Goal: Task Accomplishment & Management: Manage account settings

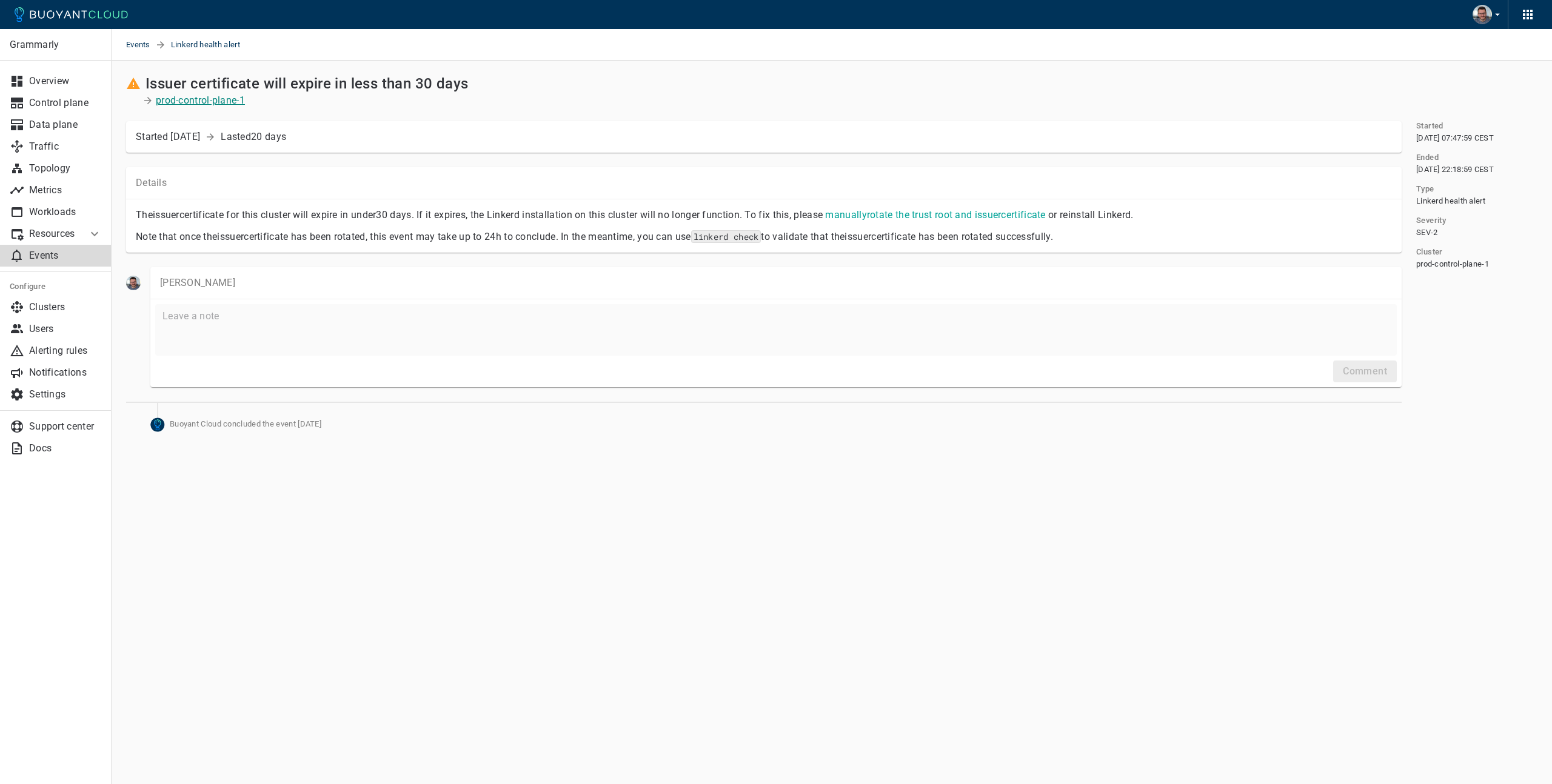
click at [203, 100] on p "prod-control-plane-1" at bounding box center [200, 100] width 89 height 12
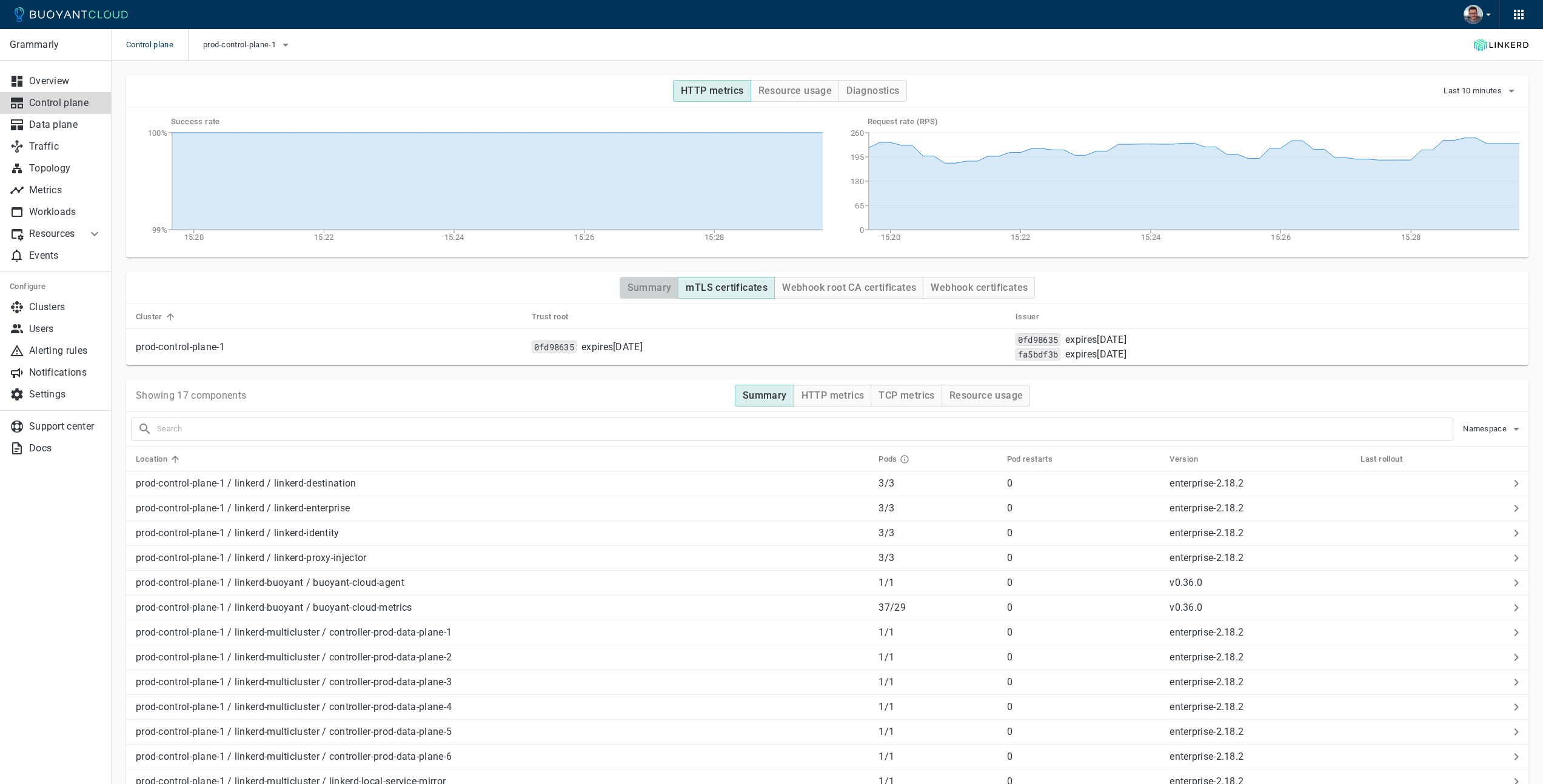
click at [658, 287] on h4 "Summary" at bounding box center [650, 288] width 44 height 12
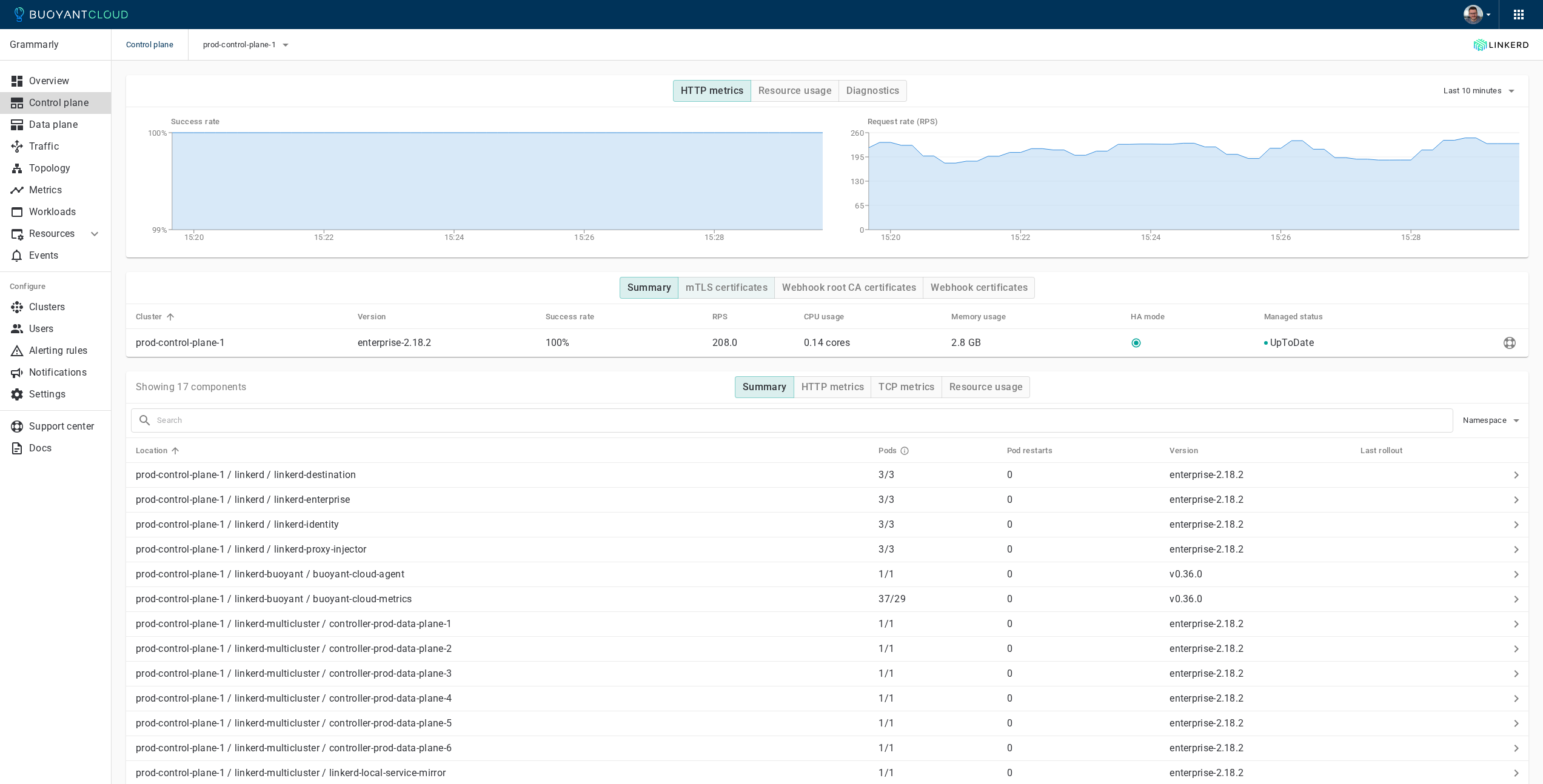
click at [724, 288] on h4 "mTLS certificates" at bounding box center [727, 288] width 82 height 12
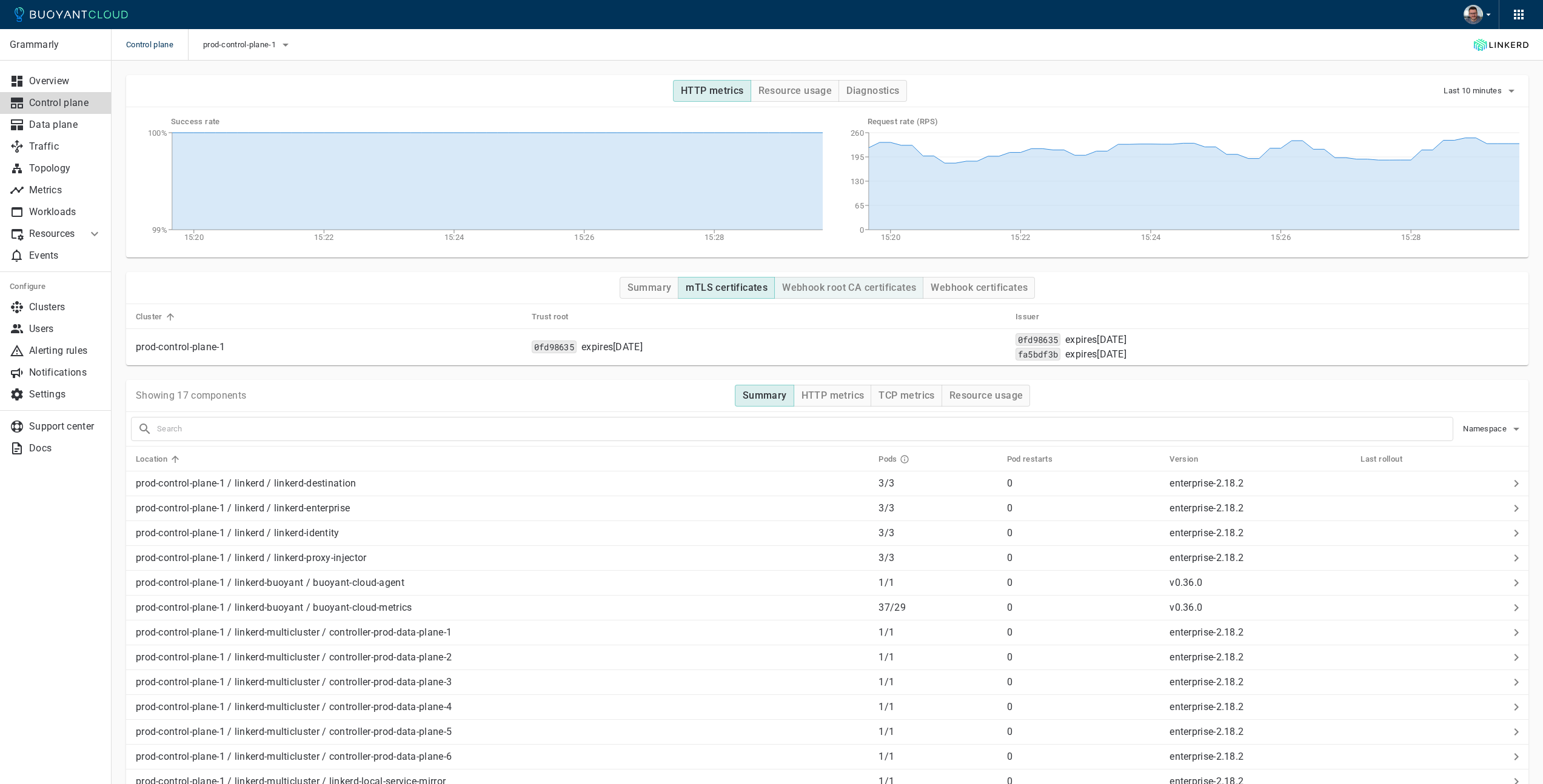
click at [846, 292] on h4 "Webhook root CA certificates" at bounding box center [849, 288] width 134 height 12
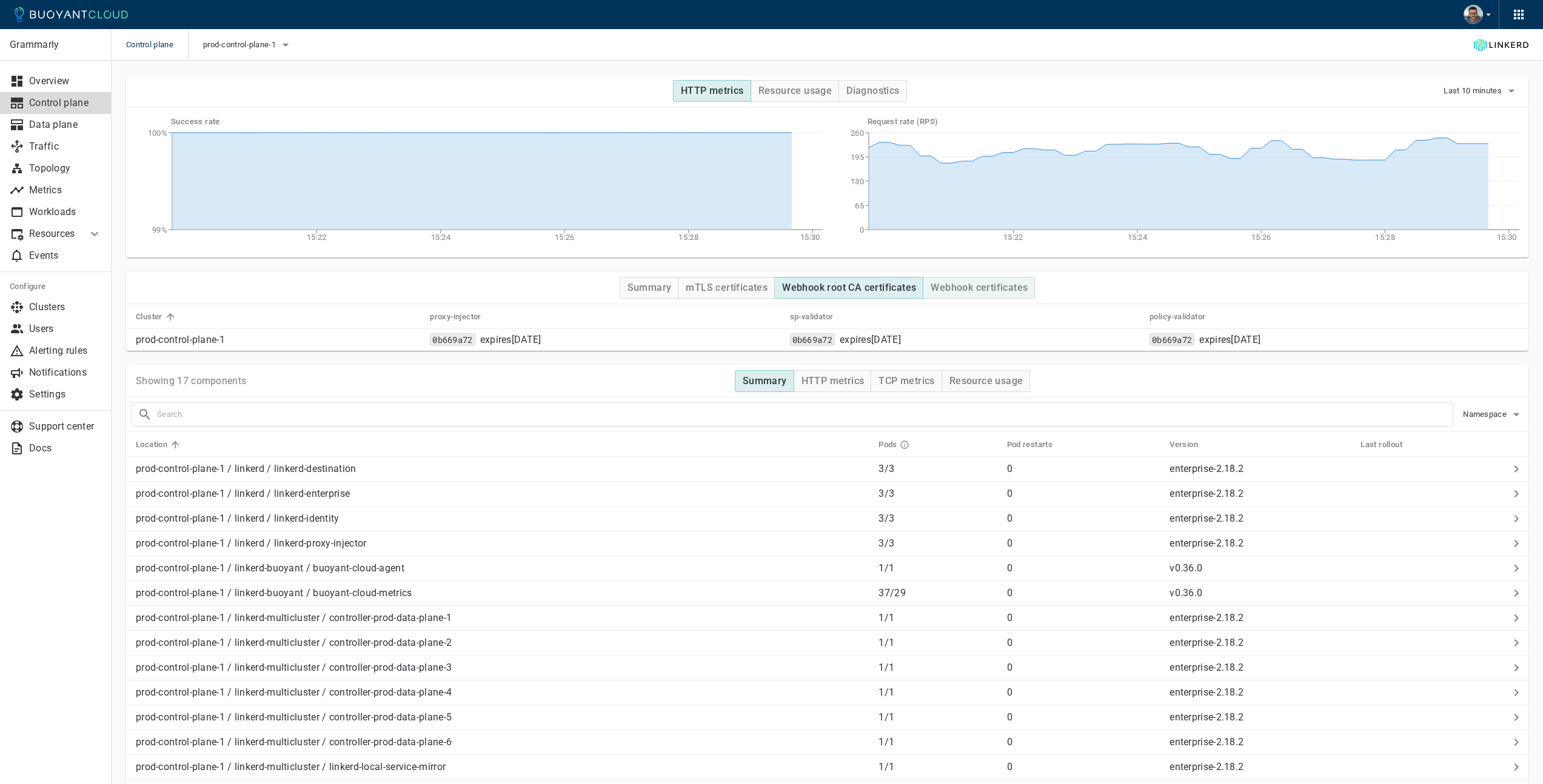
click at [966, 290] on h4 "Webhook certificates" at bounding box center [980, 288] width 97 height 12
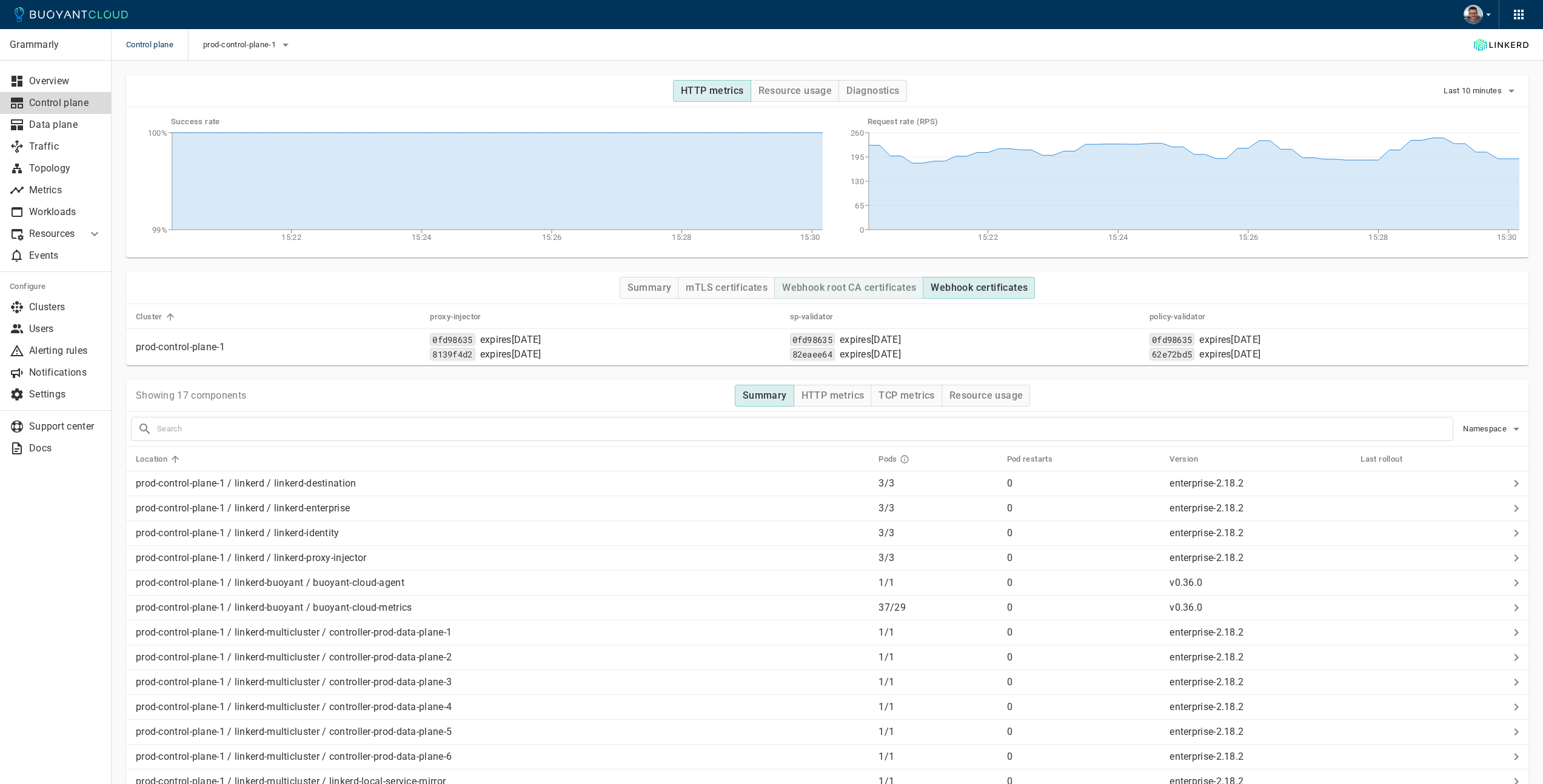
click at [826, 286] on h4 "Webhook root CA certificates" at bounding box center [849, 288] width 134 height 12
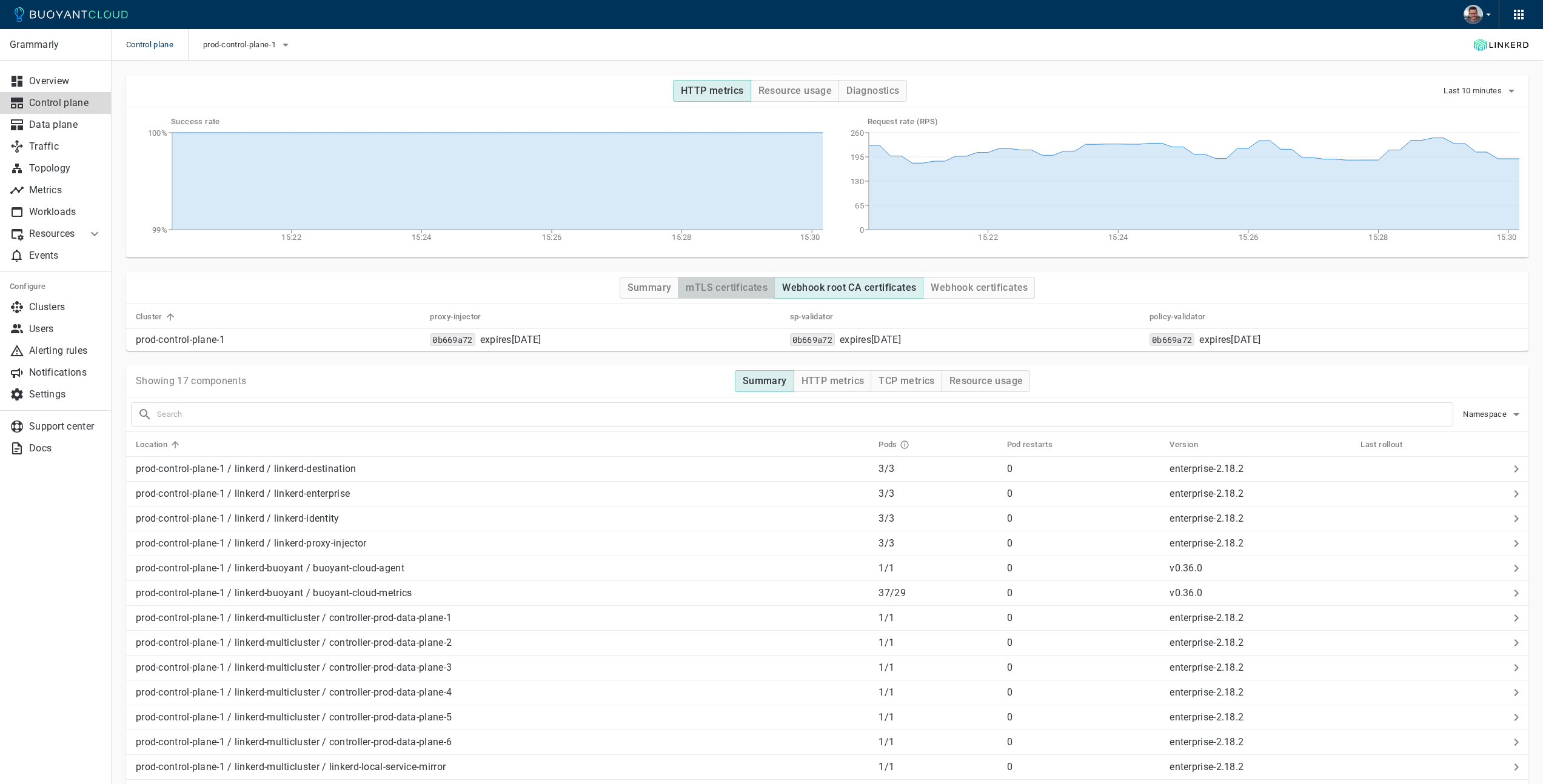
click at [741, 283] on h4 "mTLS certificates" at bounding box center [727, 288] width 82 height 12
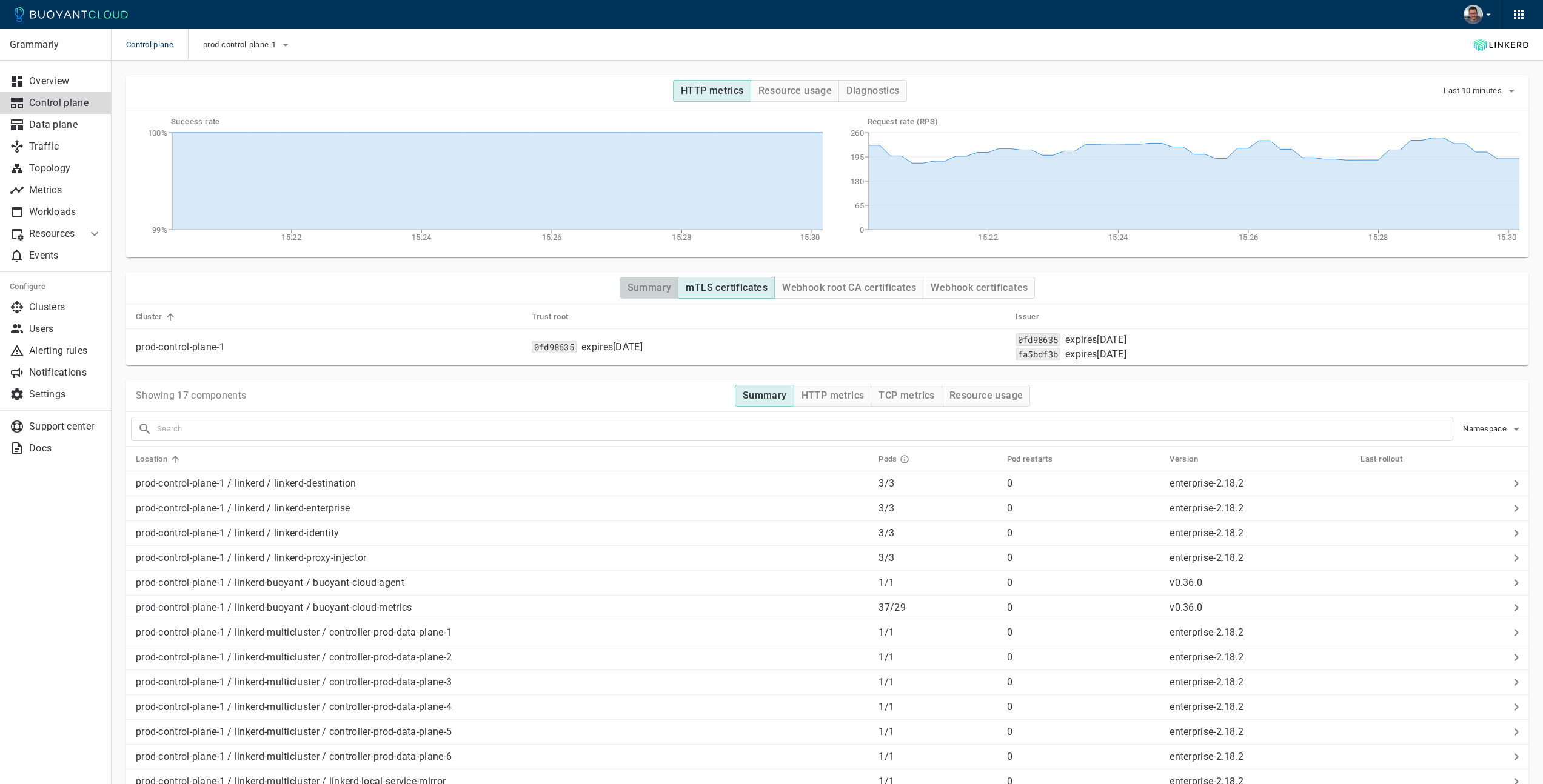
click at [646, 288] on h4 "Summary" at bounding box center [650, 288] width 44 height 12
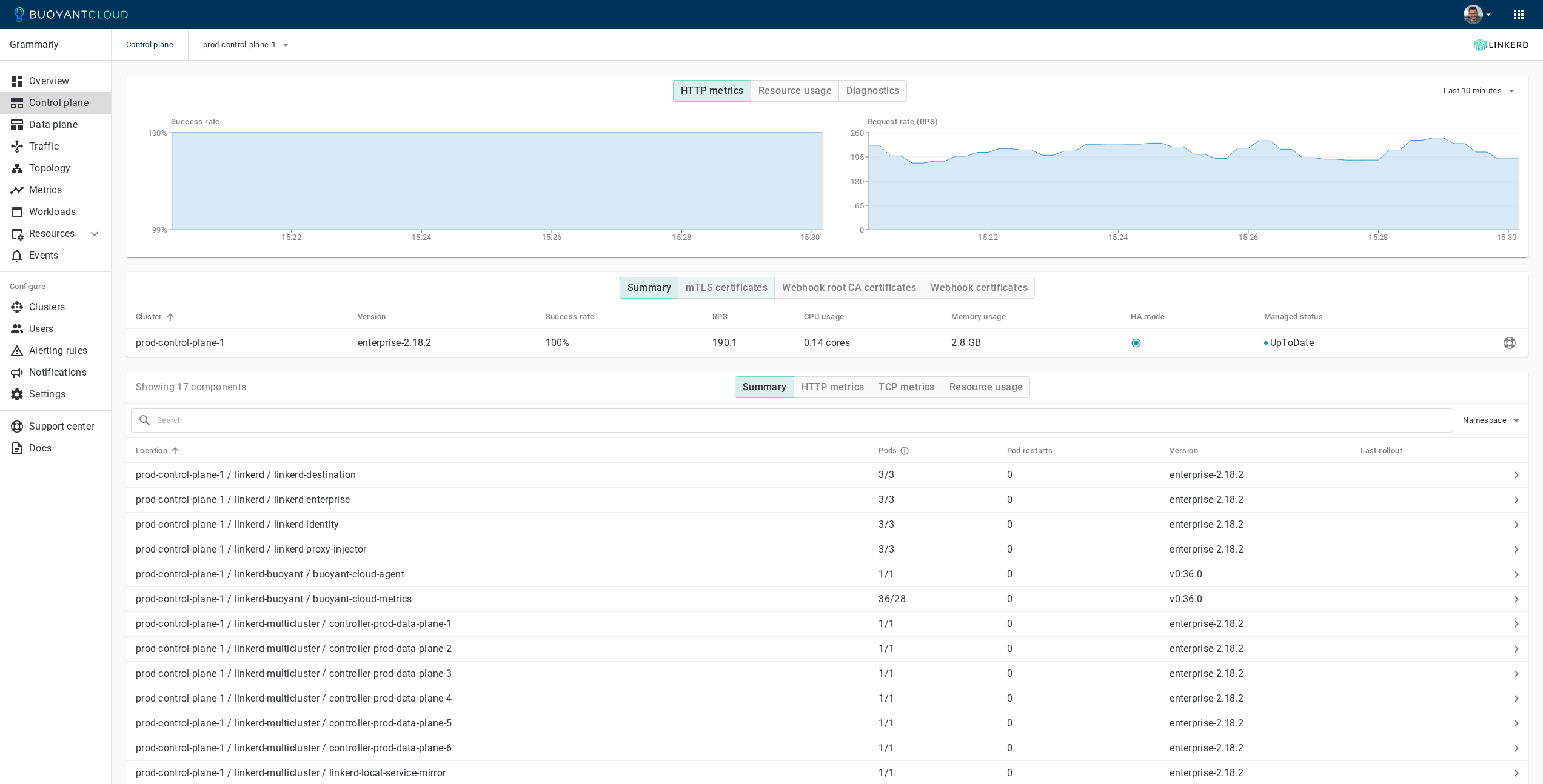
click at [734, 288] on h4 "mTLS certificates" at bounding box center [727, 288] width 82 height 12
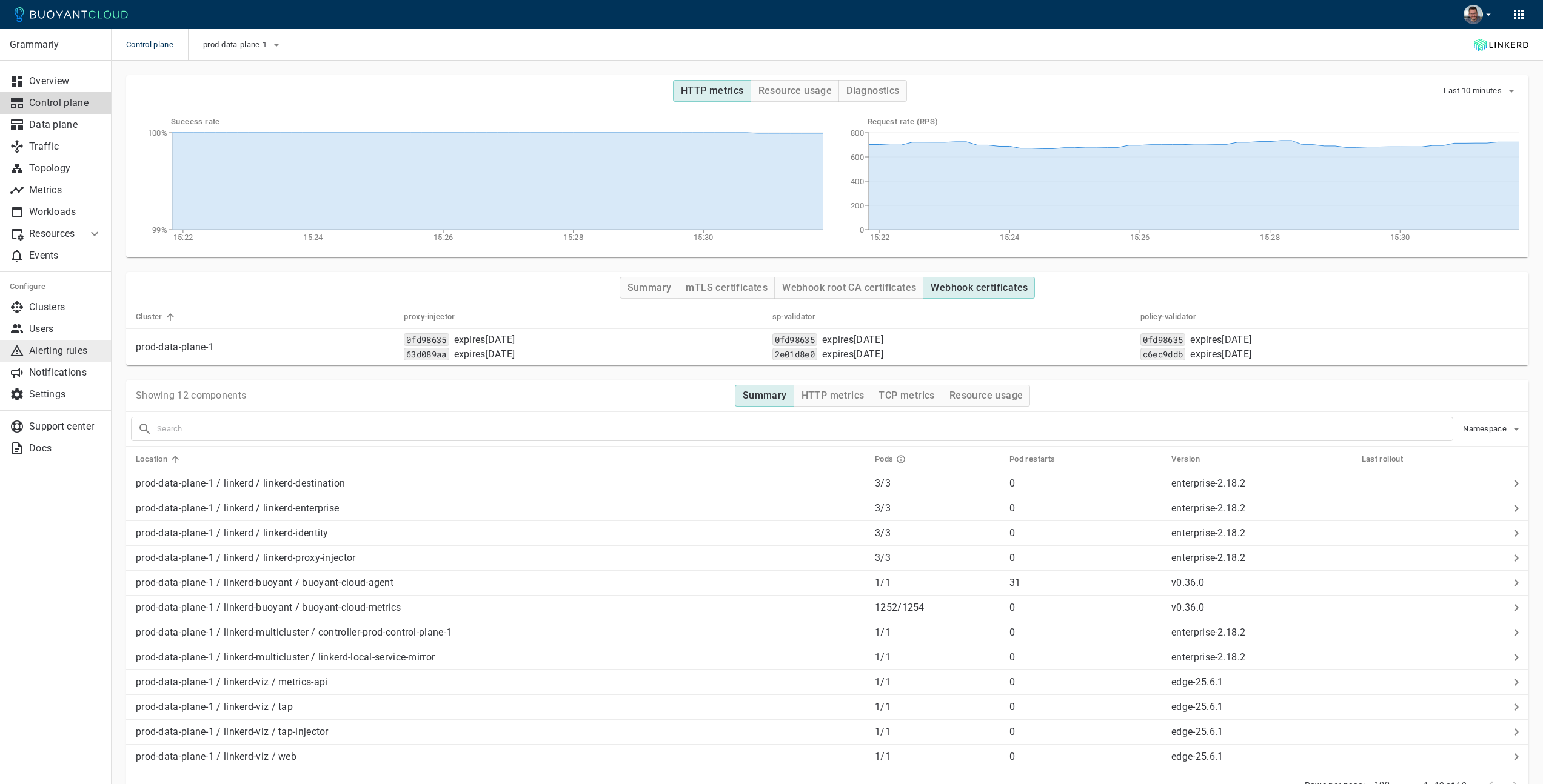
click at [63, 354] on p "Alerting rules" at bounding box center [66, 350] width 73 height 12
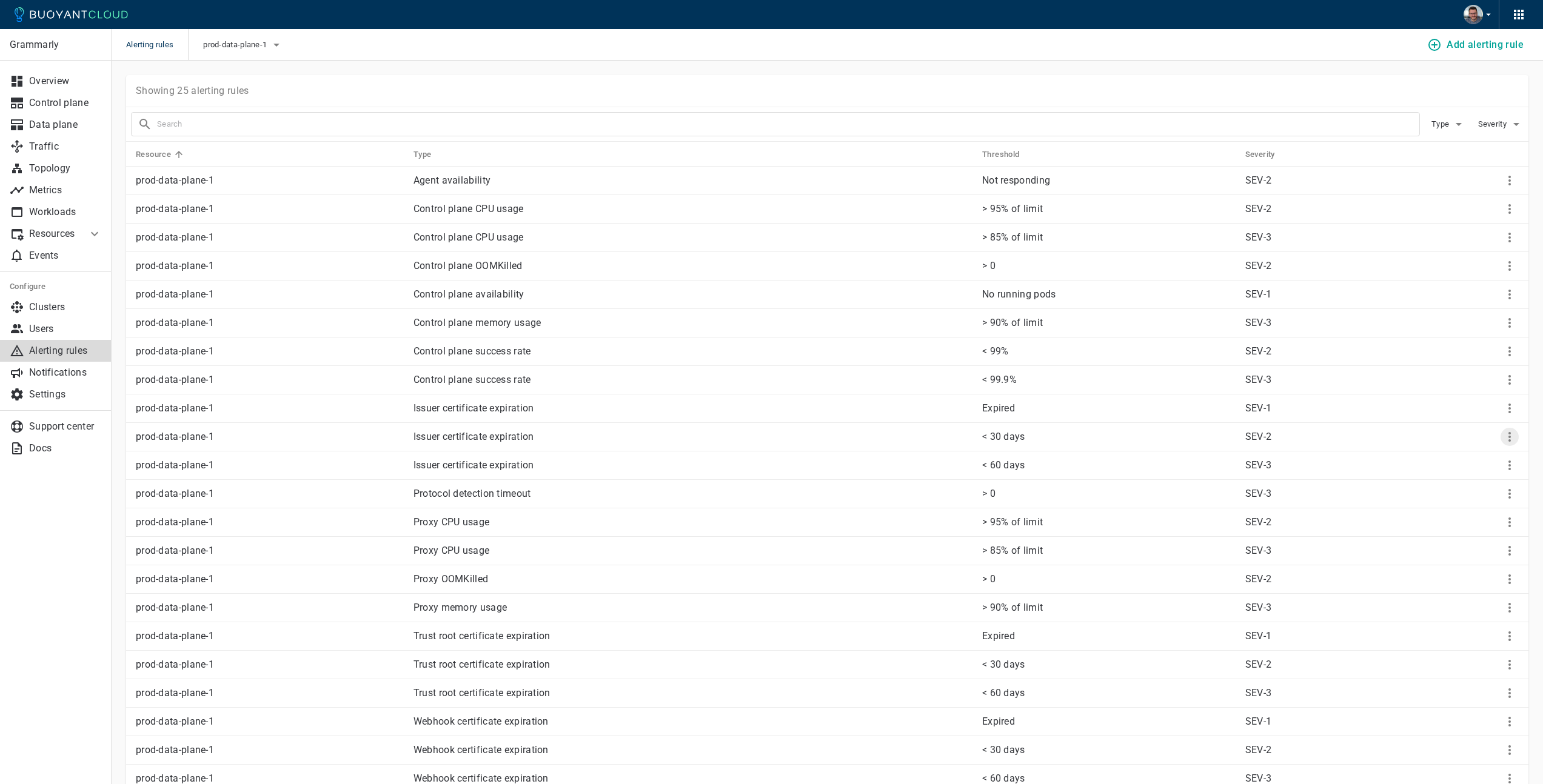
click at [1510, 440] on icon "More" at bounding box center [1510, 437] width 2 height 10
click at [1489, 456] on li "Edit" at bounding box center [1494, 461] width 97 height 22
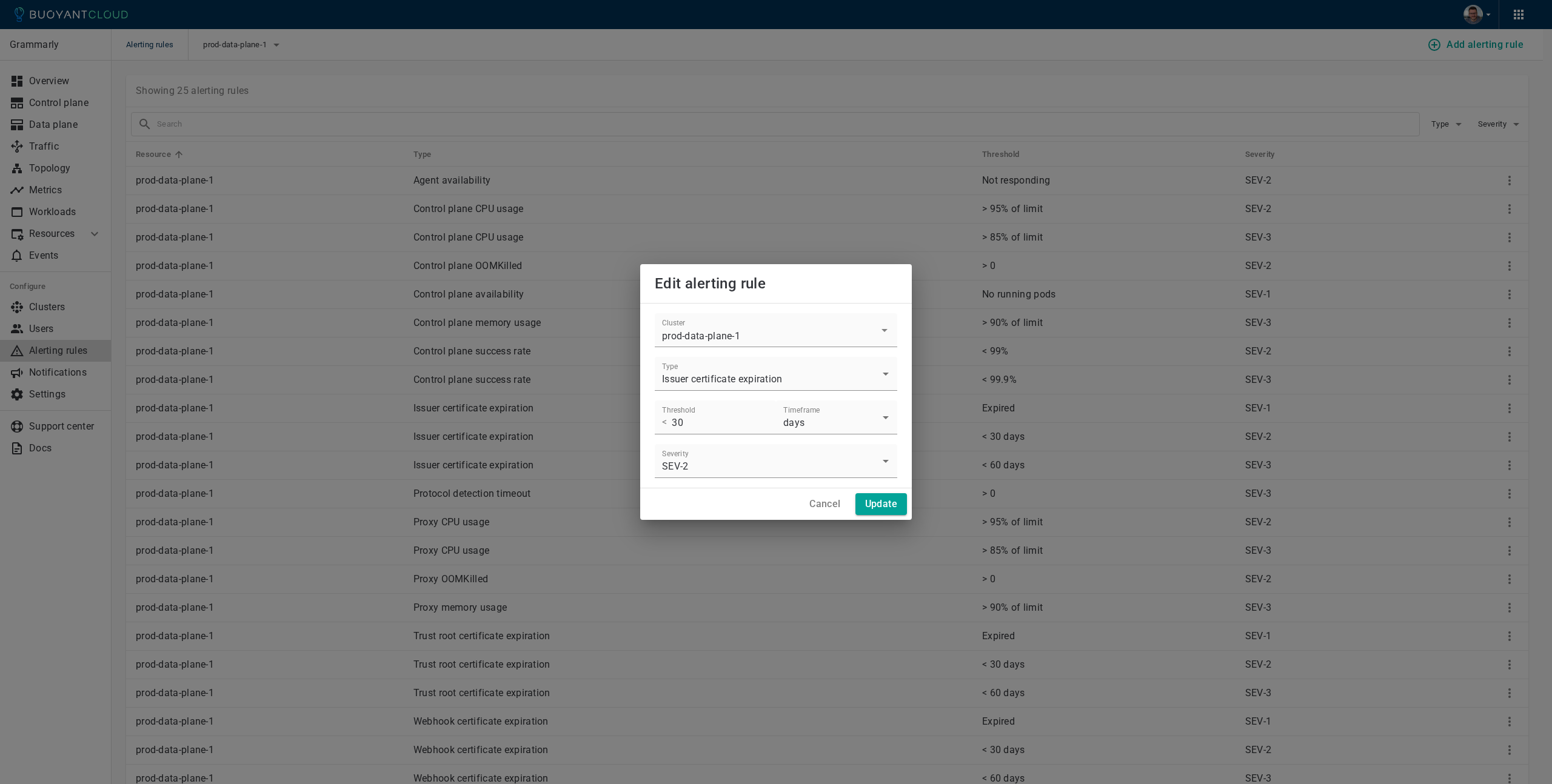
click at [829, 503] on h4 "Cancel" at bounding box center [824, 504] width 31 height 12
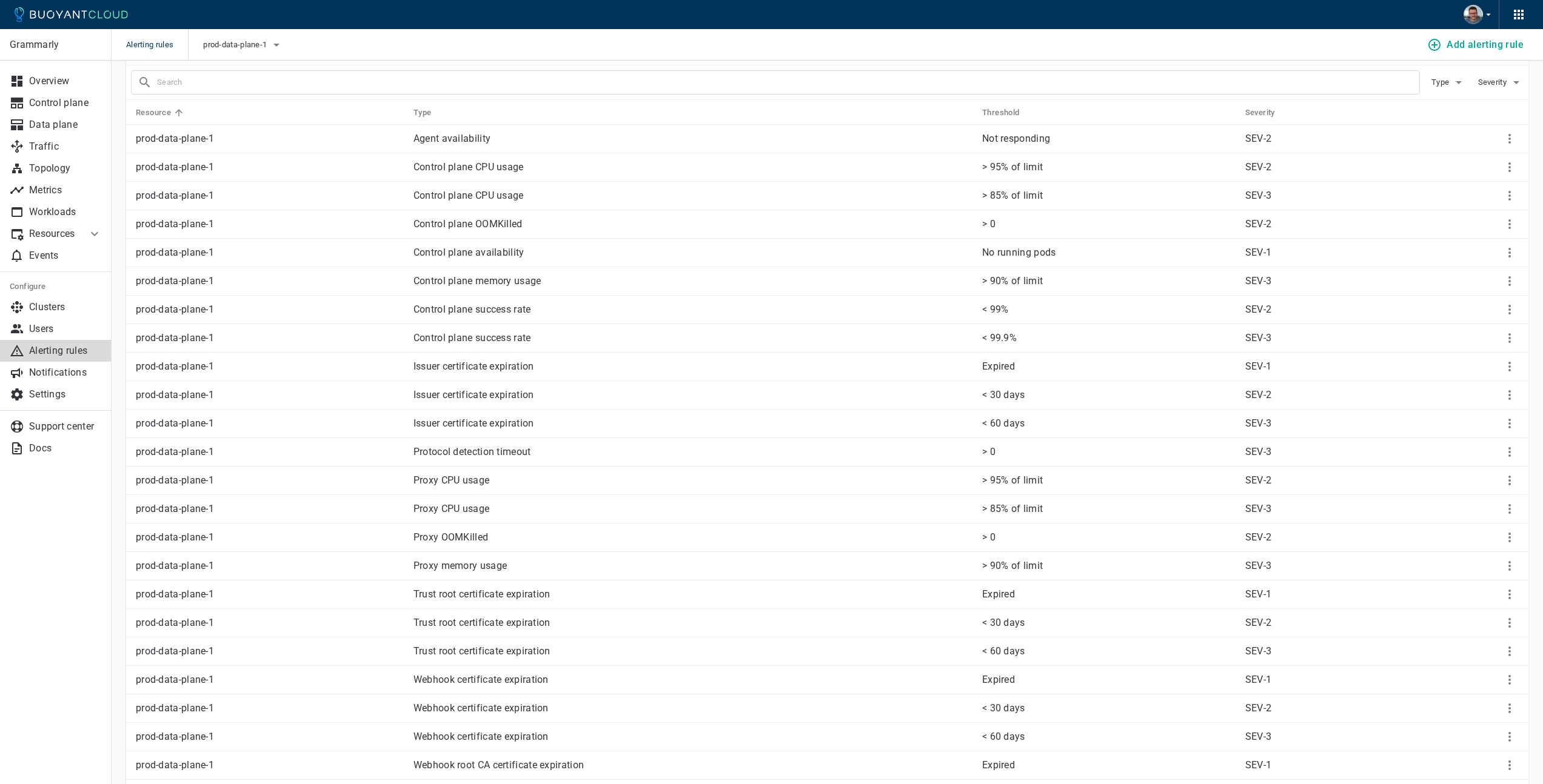
scroll to position [50, 0]
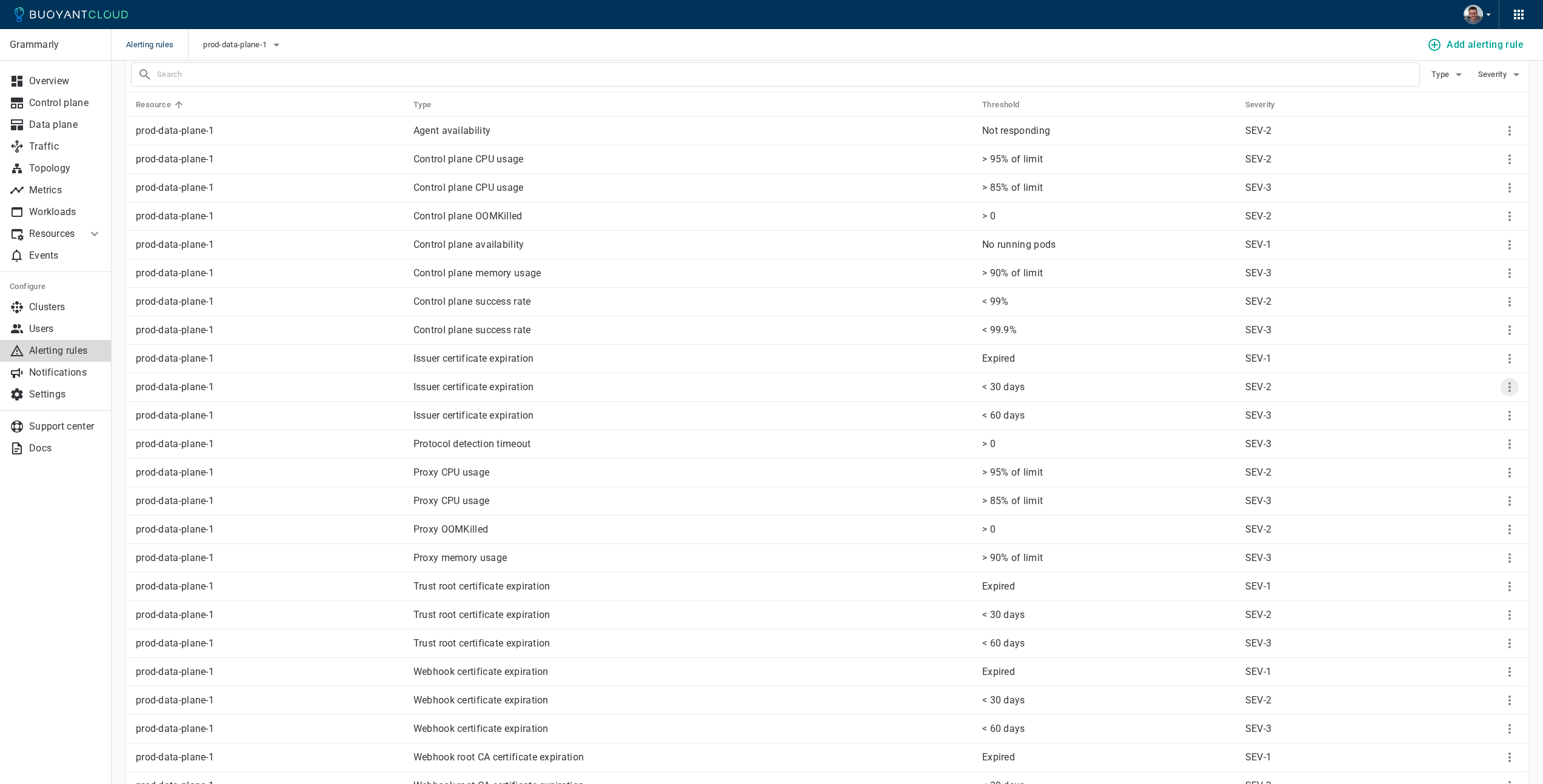
click at [1510, 386] on icon "More" at bounding box center [1510, 387] width 2 height 10
click at [1500, 409] on li "Edit" at bounding box center [1494, 412] width 97 height 22
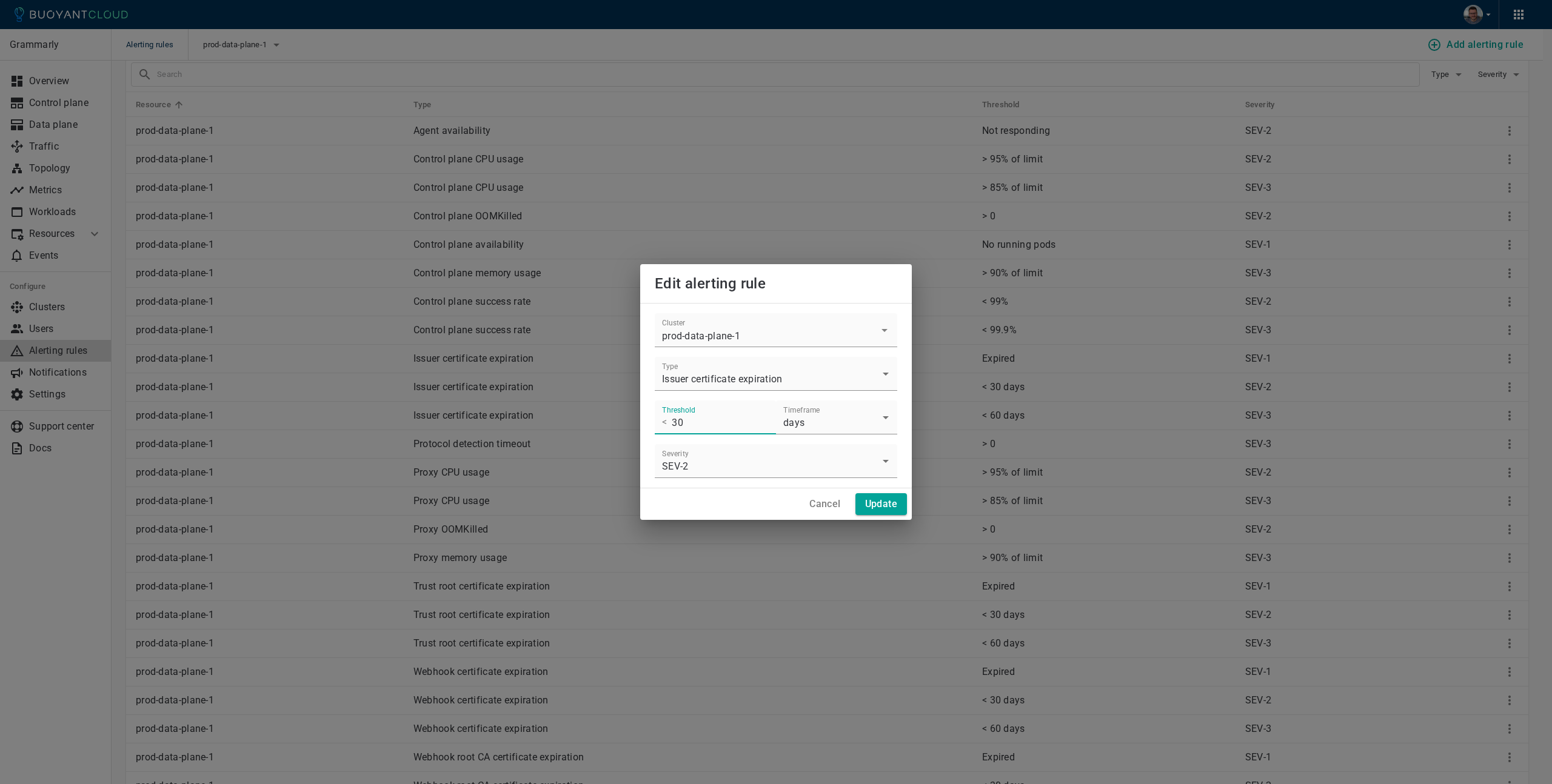
click at [717, 427] on input "30" at bounding box center [724, 418] width 104 height 34
type input "10"
click at [880, 501] on h4 "Update" at bounding box center [881, 504] width 32 height 12
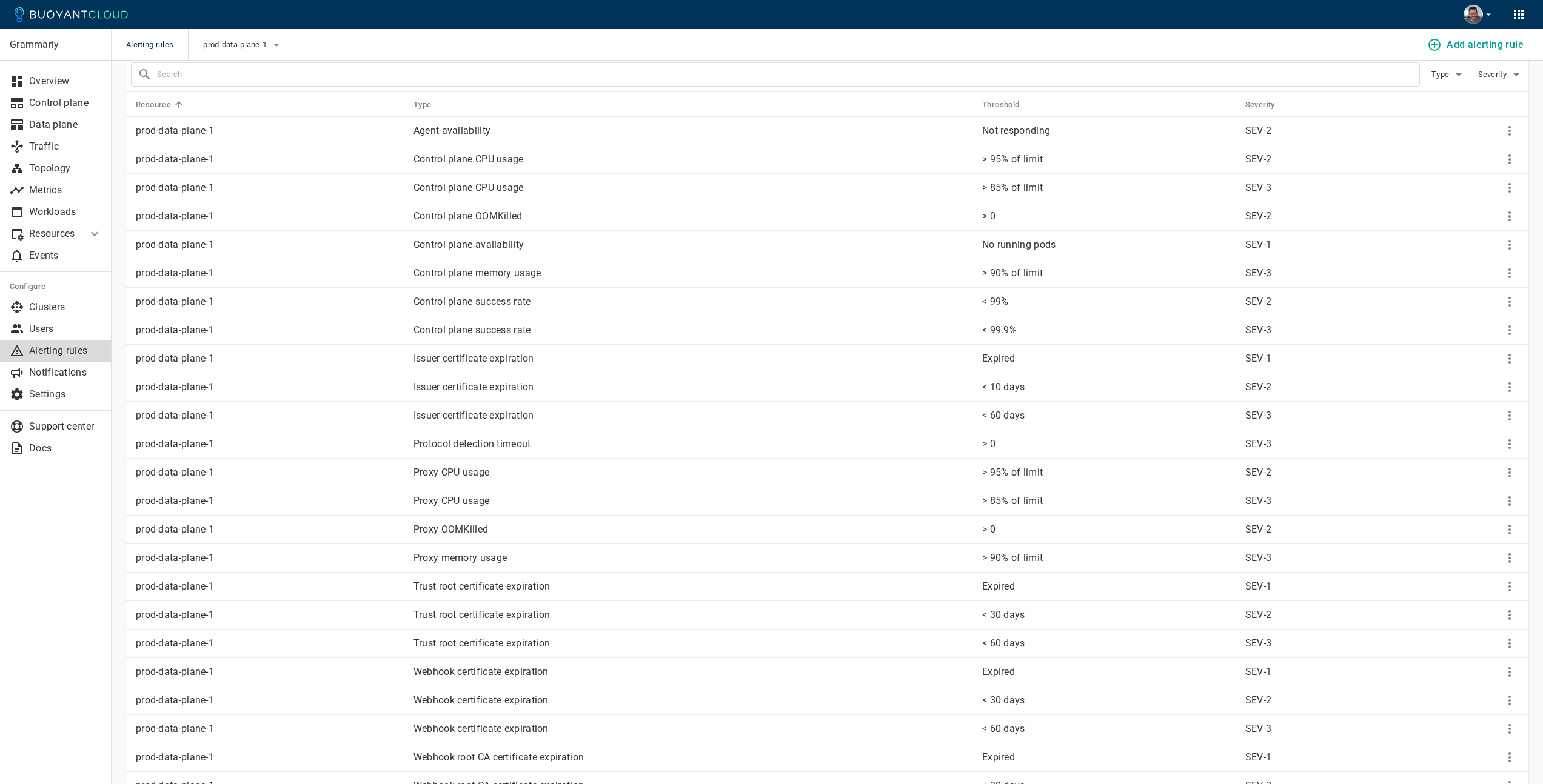
click at [1017, 417] on p "< 60 days" at bounding box center [1109, 415] width 254 height 12
click at [1510, 417] on icon "More" at bounding box center [1510, 416] width 2 height 10
click at [1477, 443] on li "Edit" at bounding box center [1494, 441] width 97 height 22
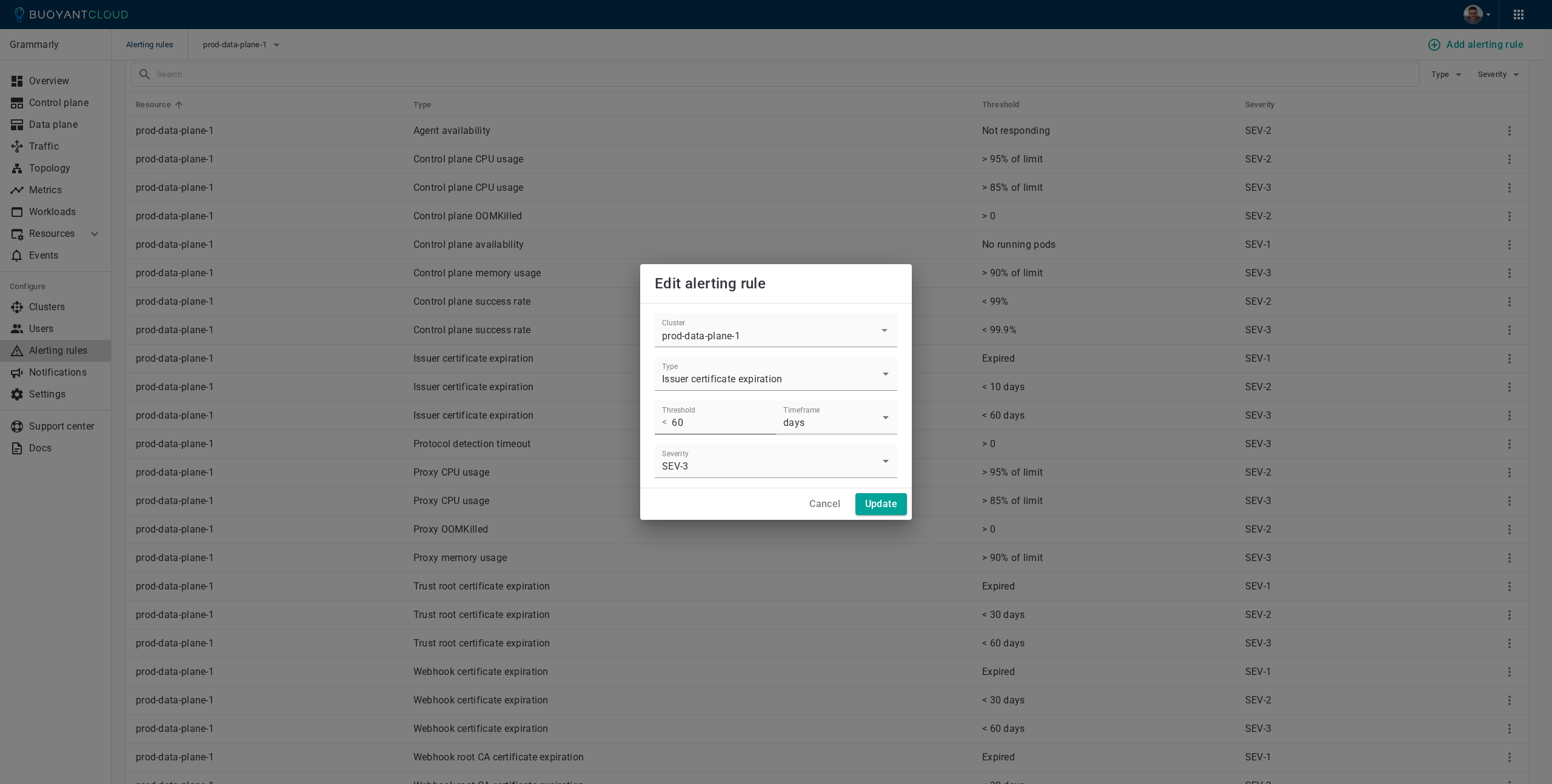
click at [729, 422] on input "60" at bounding box center [724, 418] width 104 height 34
type input "6"
type input "15"
click at [875, 501] on h4 "Update" at bounding box center [881, 504] width 32 height 12
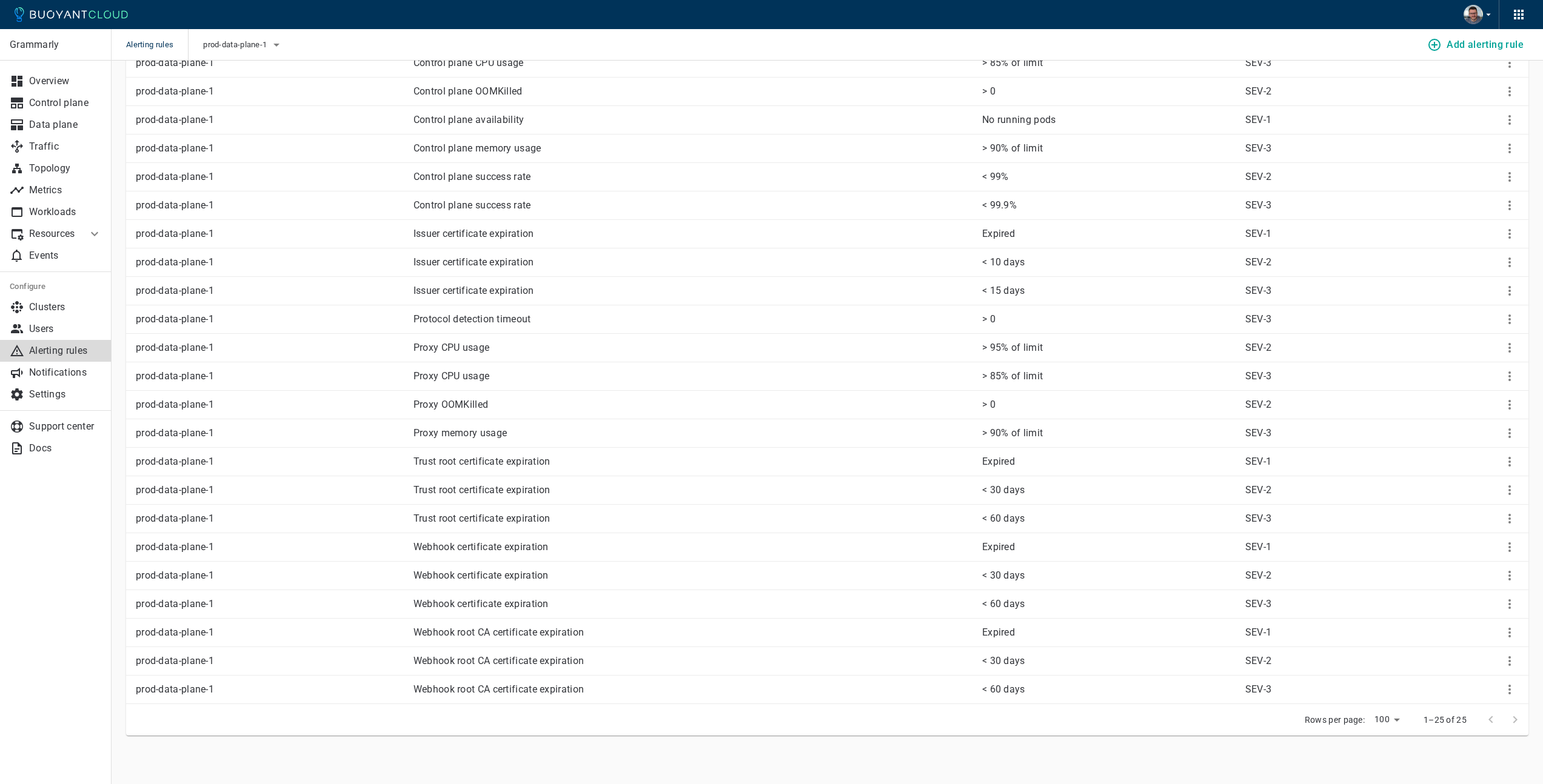
scroll to position [0, 0]
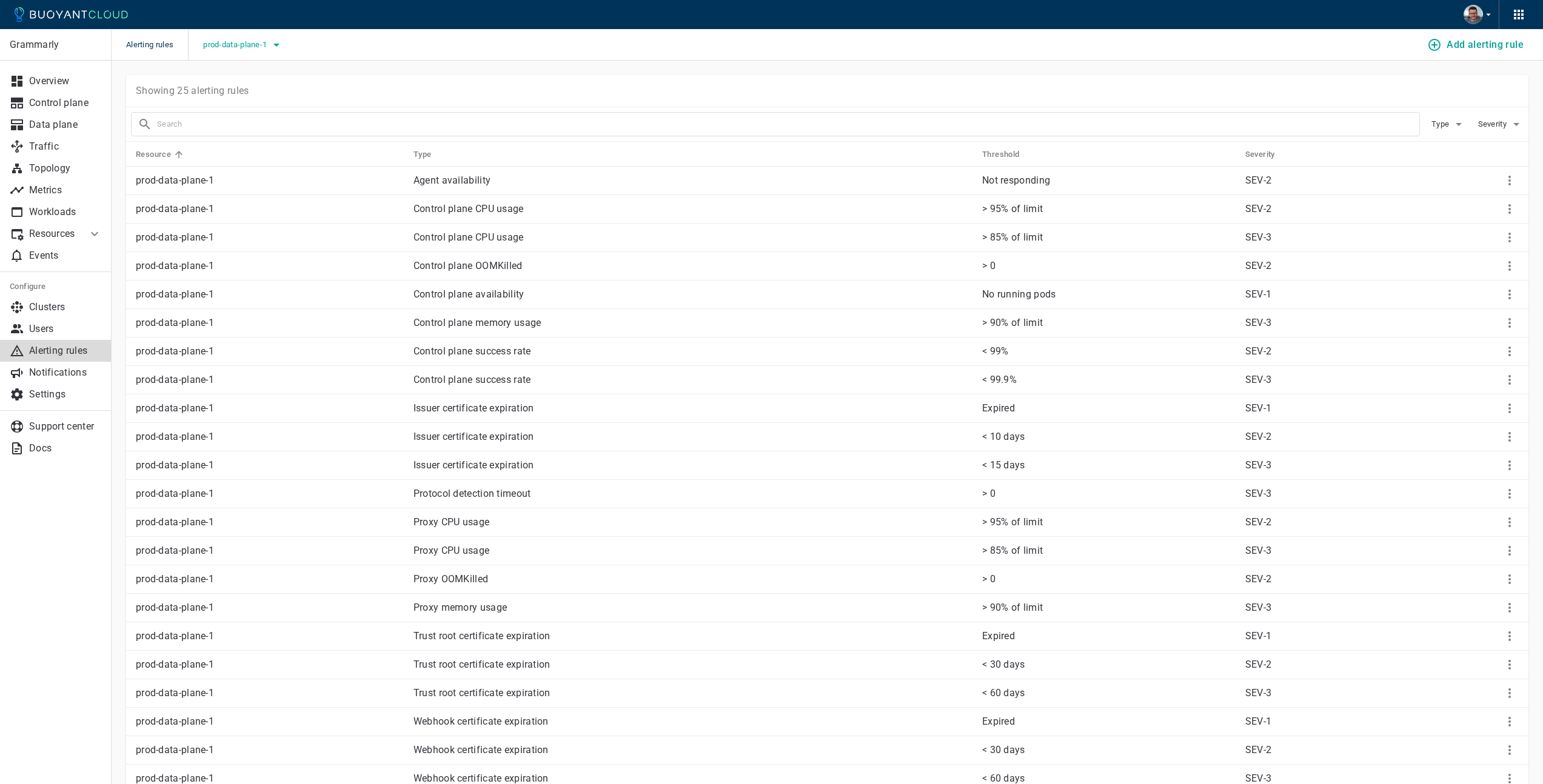
click at [274, 46] on icon "button" at bounding box center [276, 45] width 14 height 14
click at [224, 108] on input "prod-control-plane-1" at bounding box center [221, 106] width 14 height 14
checkbox input "true"
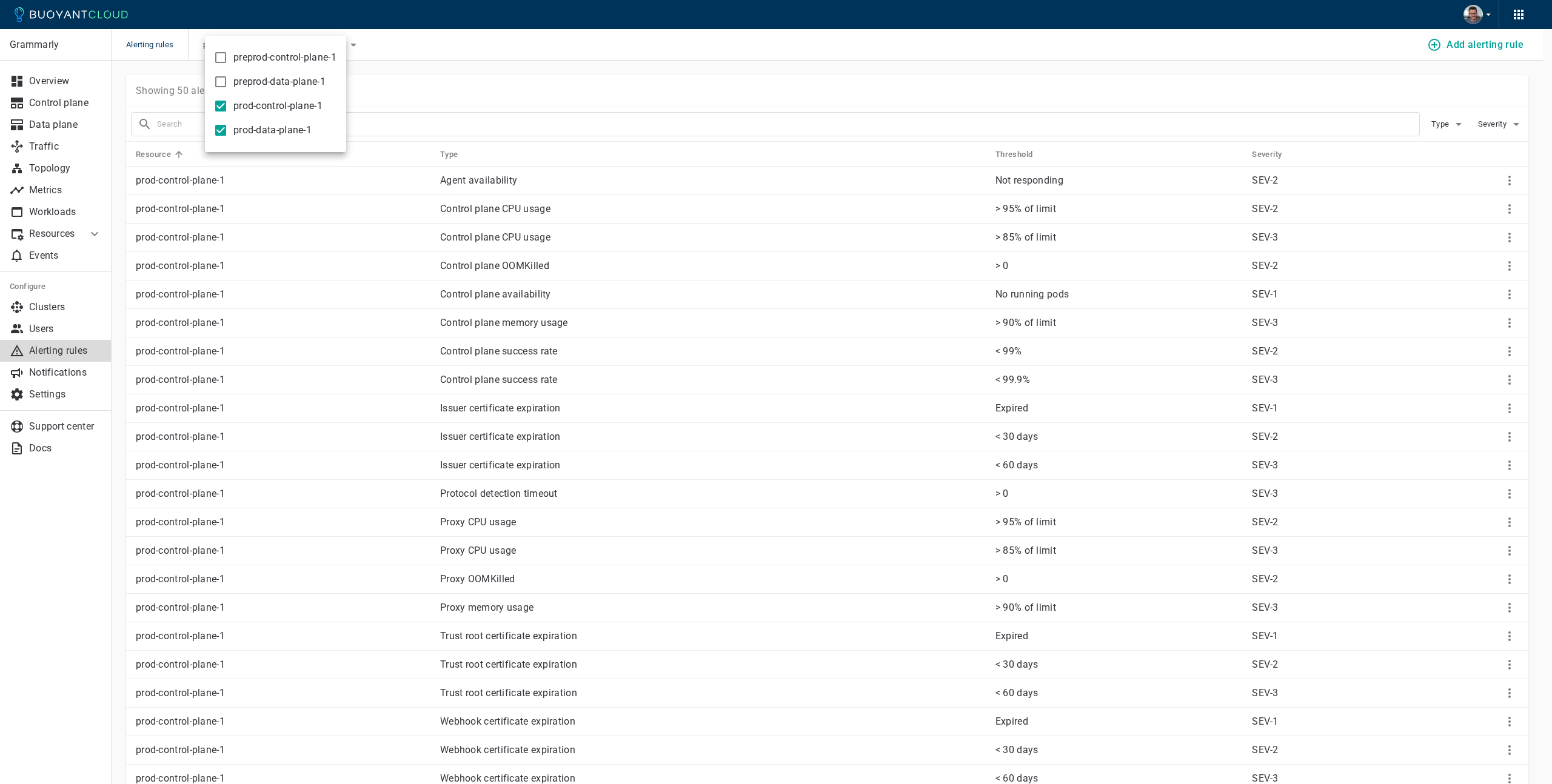
click at [220, 130] on input "prod-data-plane-1" at bounding box center [221, 130] width 14 height 14
checkbox input "false"
click at [536, 63] on div at bounding box center [776, 392] width 1552 height 784
click at [1026, 438] on p "< 30 days" at bounding box center [1119, 437] width 246 height 12
click at [1509, 439] on icon "More" at bounding box center [1509, 437] width 2 height 10
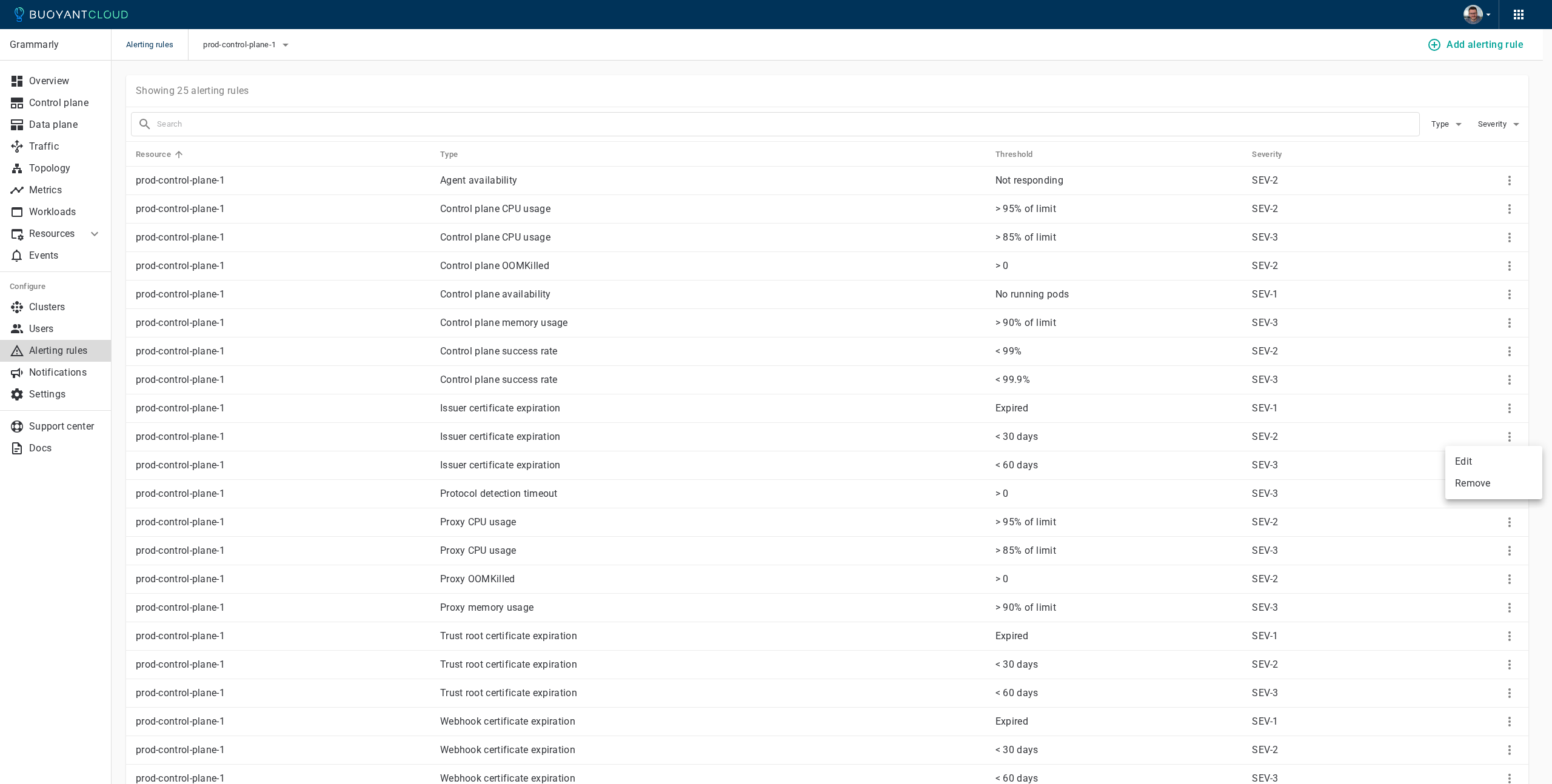
click at [1473, 465] on li "Edit" at bounding box center [1494, 461] width 97 height 22
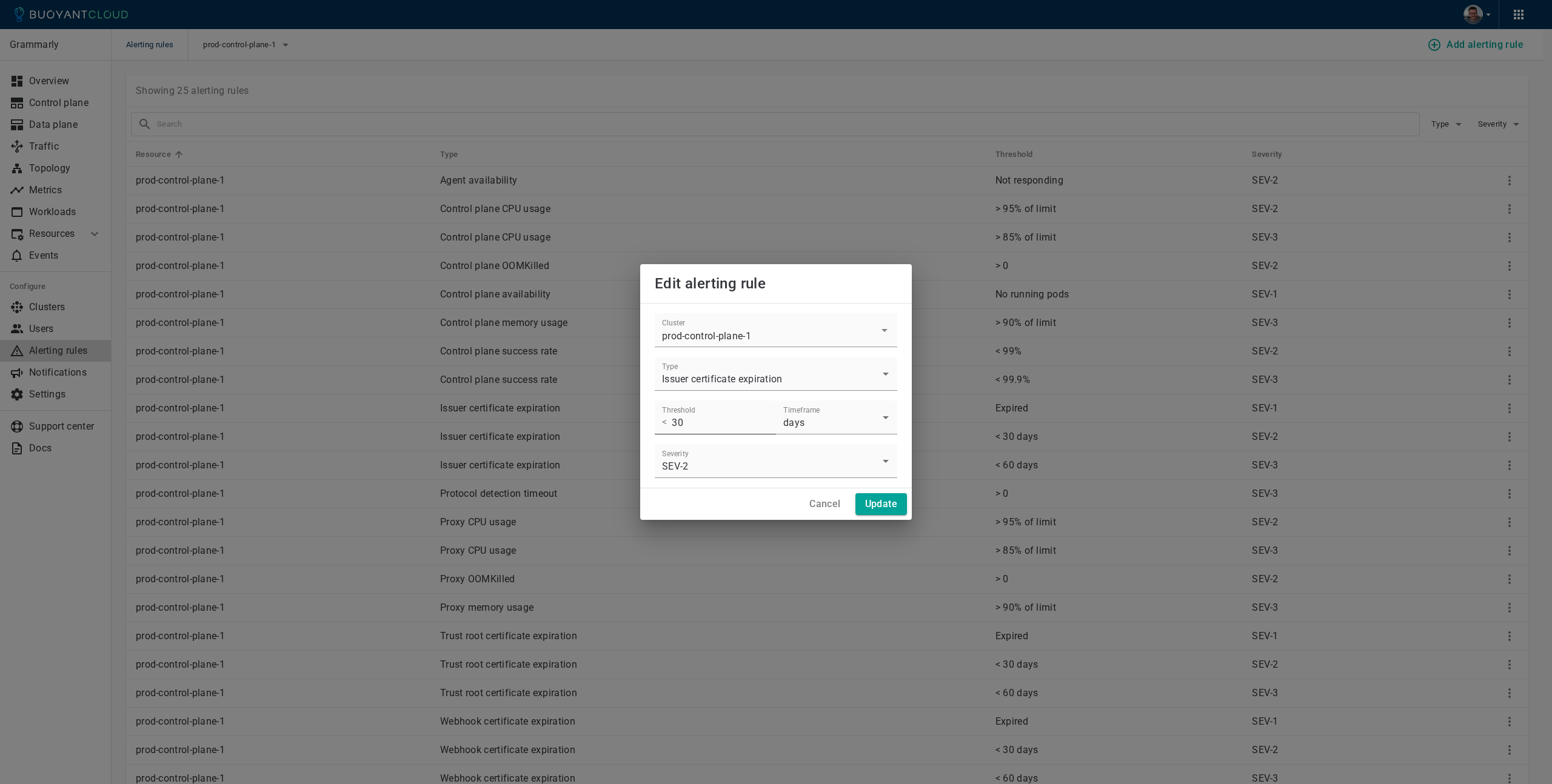
click at [692, 425] on input "30" at bounding box center [724, 418] width 104 height 34
type input "10"
click at [877, 502] on h4 "Update" at bounding box center [881, 504] width 32 height 12
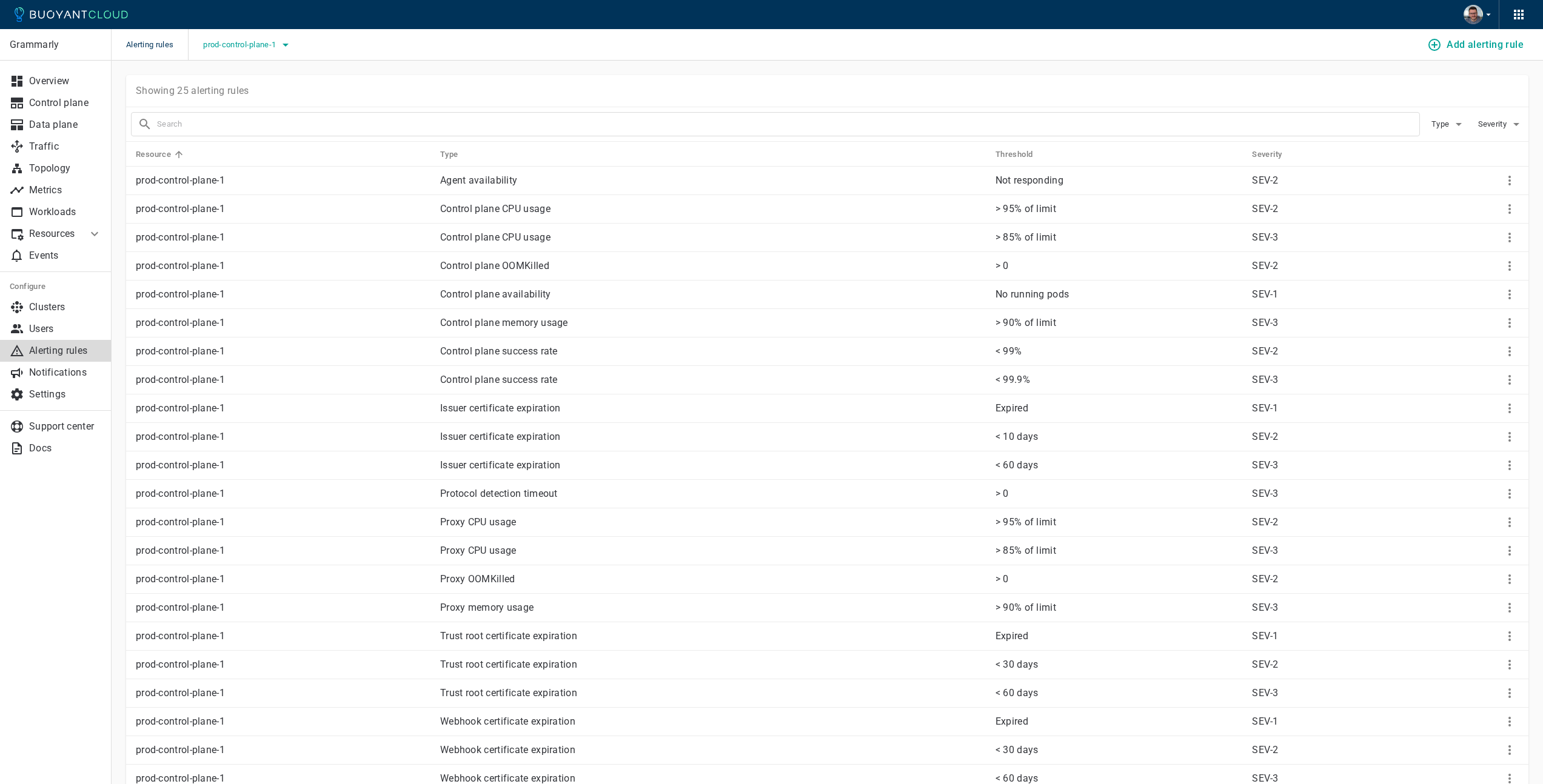
click at [266, 51] on button "prod-control-plane-1" at bounding box center [248, 45] width 90 height 19
click at [261, 105] on span "prod-control-plane-1" at bounding box center [278, 105] width 89 height 12
click at [228, 105] on input "prod-control-plane-1" at bounding box center [221, 106] width 14 height 14
checkbox input "false"
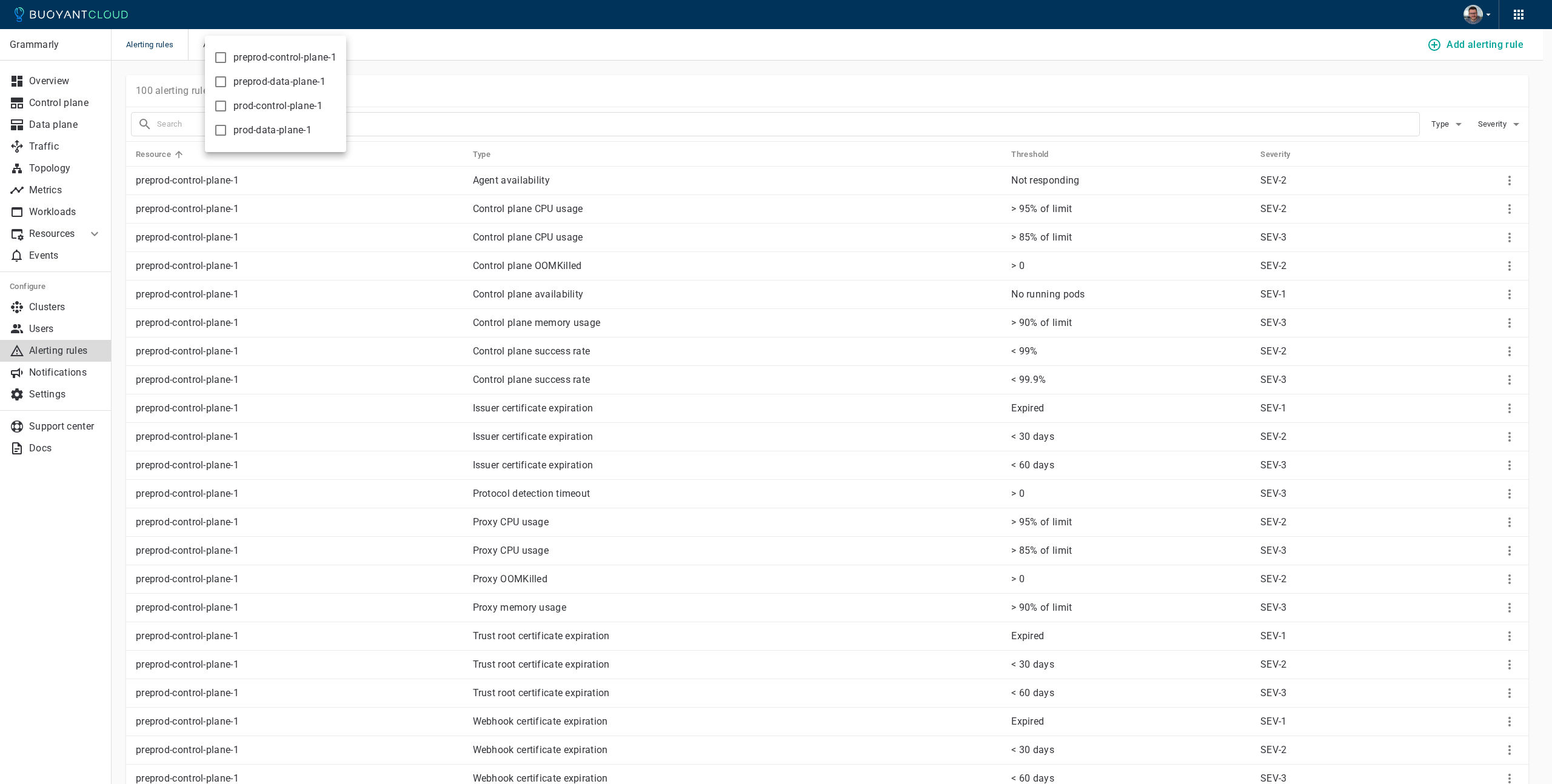
click at [231, 132] on label "prod-data-plane-1" at bounding box center [260, 130] width 104 height 24
click at [228, 132] on input "prod-data-plane-1" at bounding box center [221, 130] width 14 height 14
checkbox input "true"
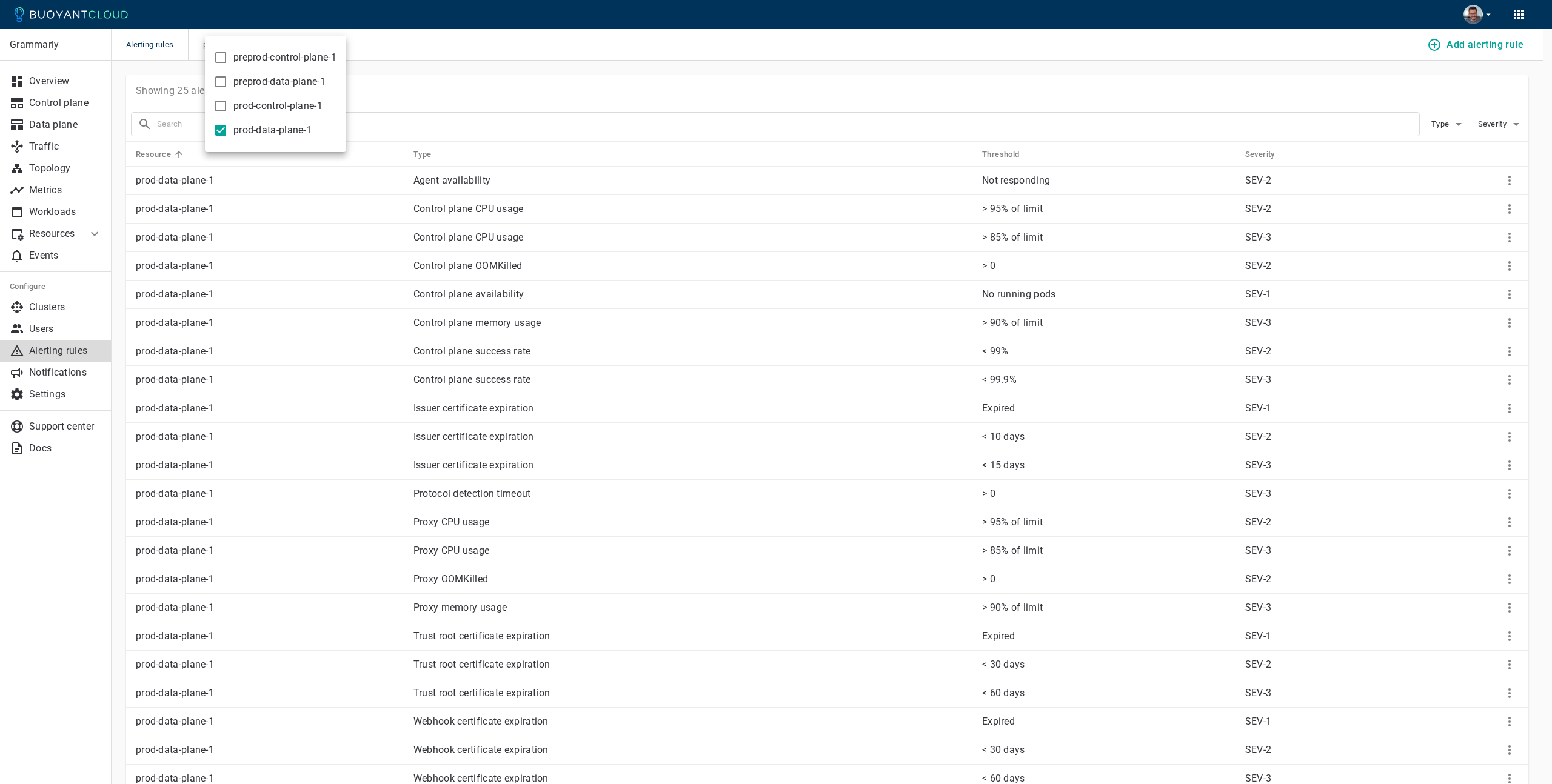
click at [450, 64] on div at bounding box center [776, 392] width 1552 height 784
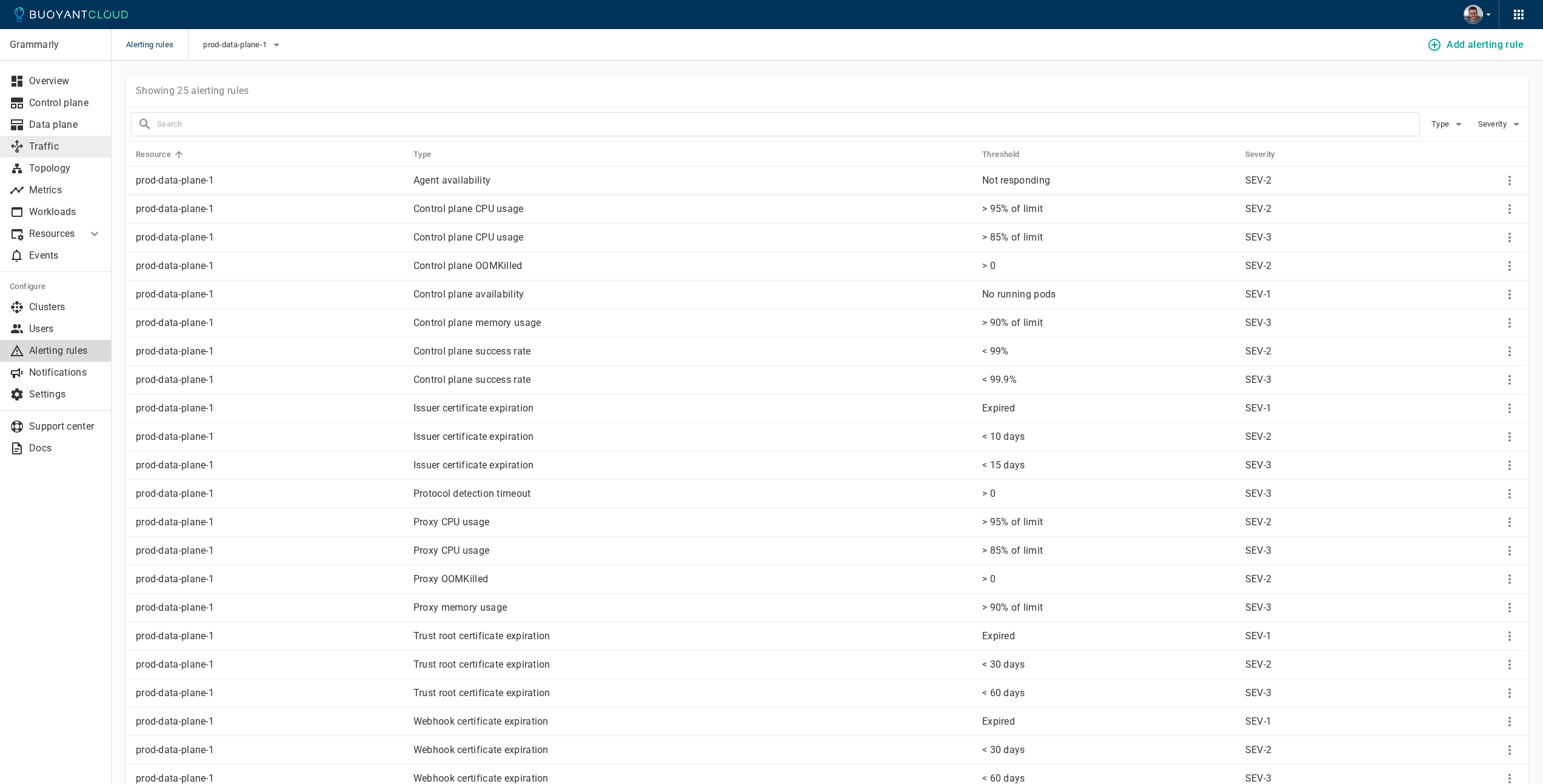
click at [45, 140] on p "Traffic" at bounding box center [66, 146] width 73 height 12
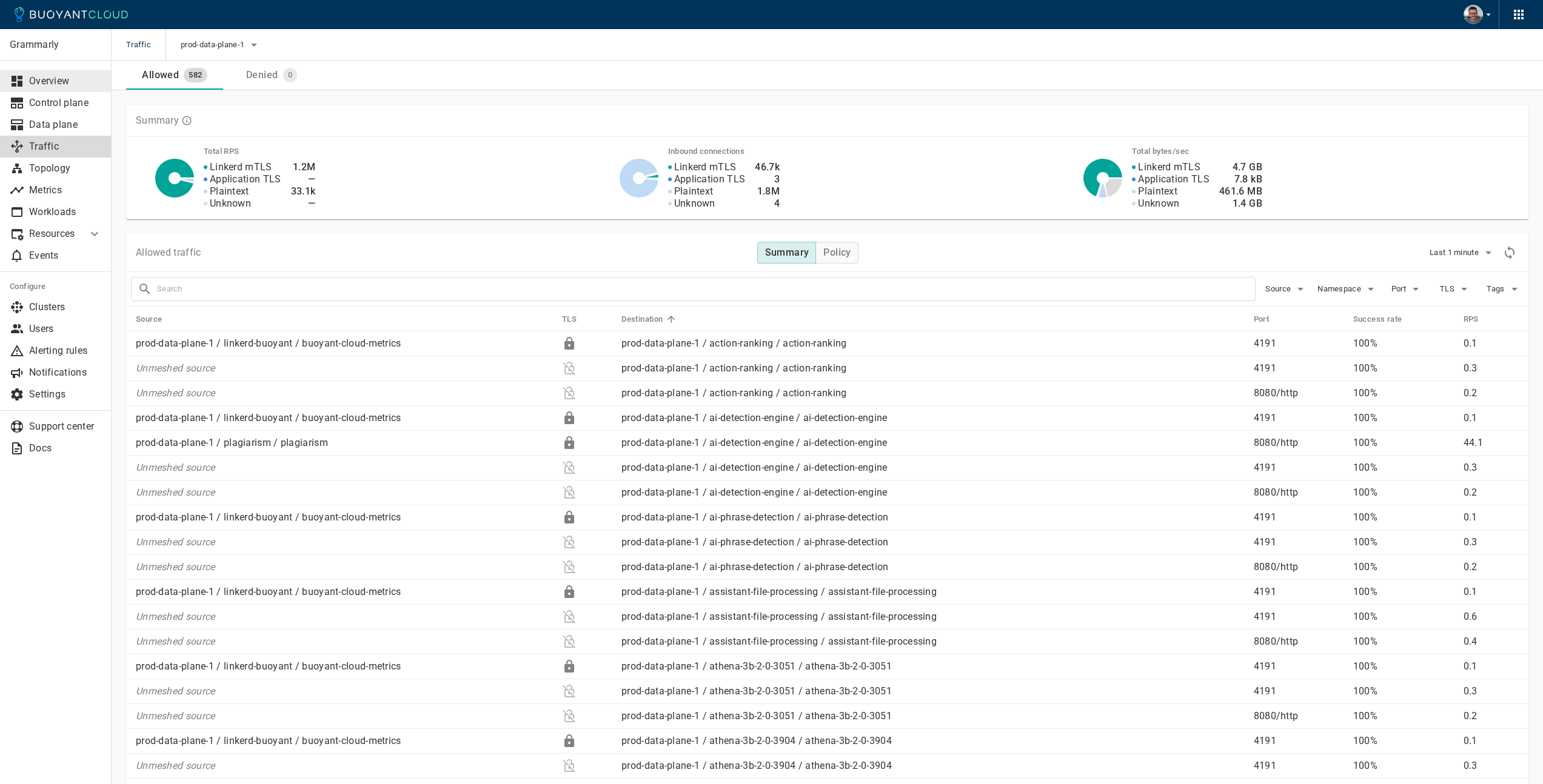
click at [46, 83] on p "Overview" at bounding box center [66, 81] width 73 height 12
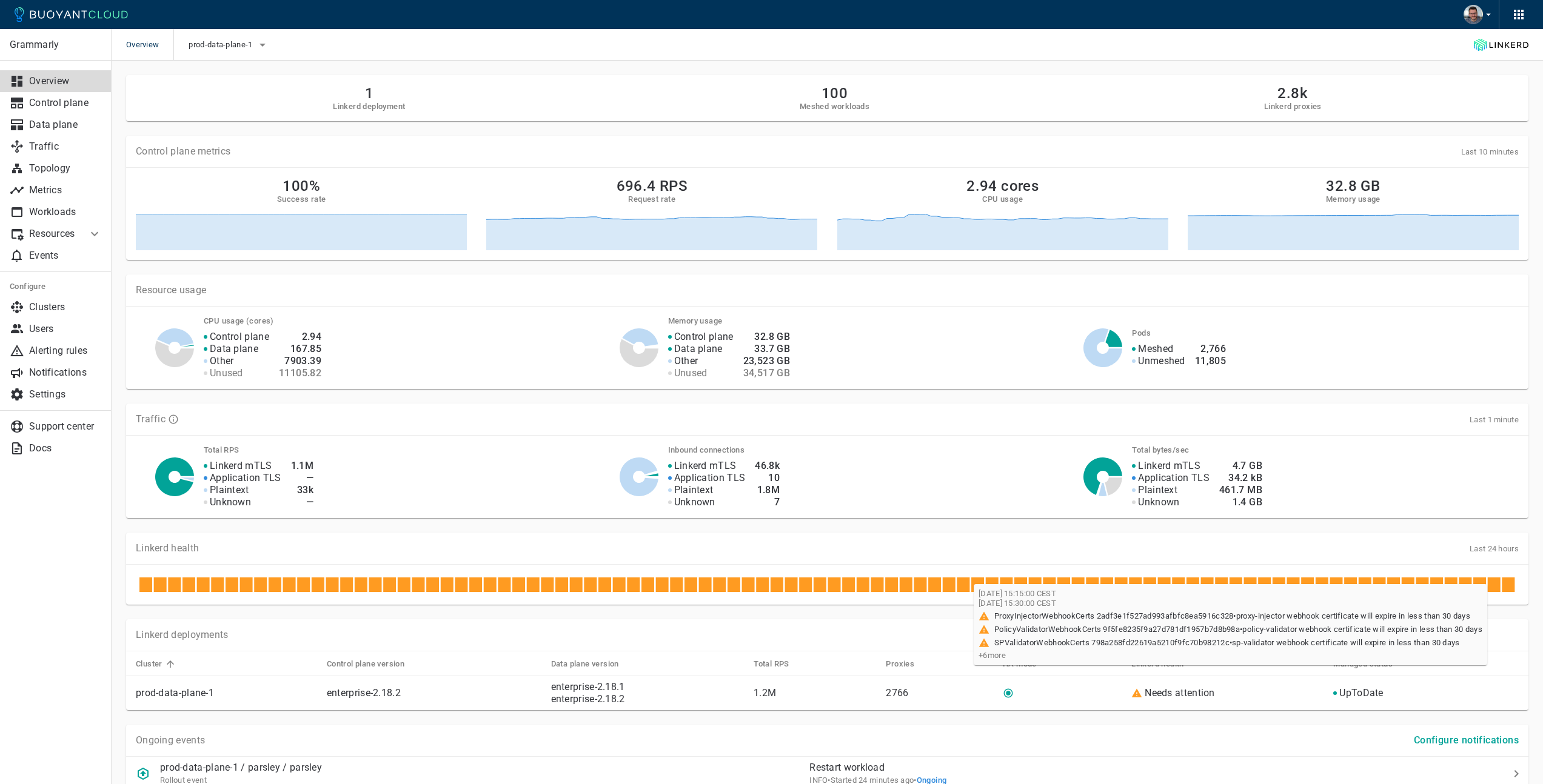
click at [1510, 587] on icon at bounding box center [1508, 585] width 13 height 14
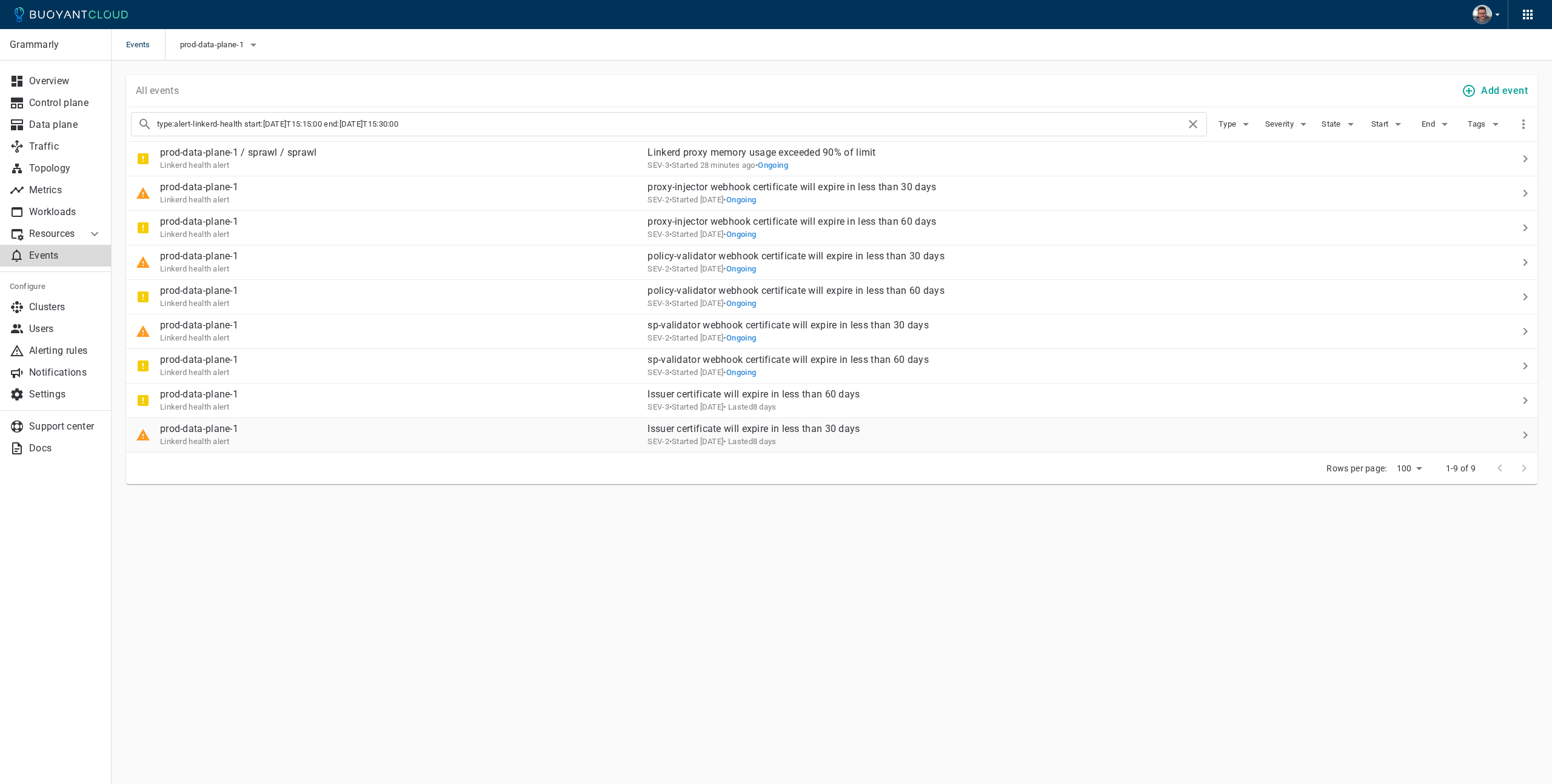
click at [360, 441] on div "prod-data-plane-1 Linkerd health alert" at bounding box center [382, 431] width 511 height 34
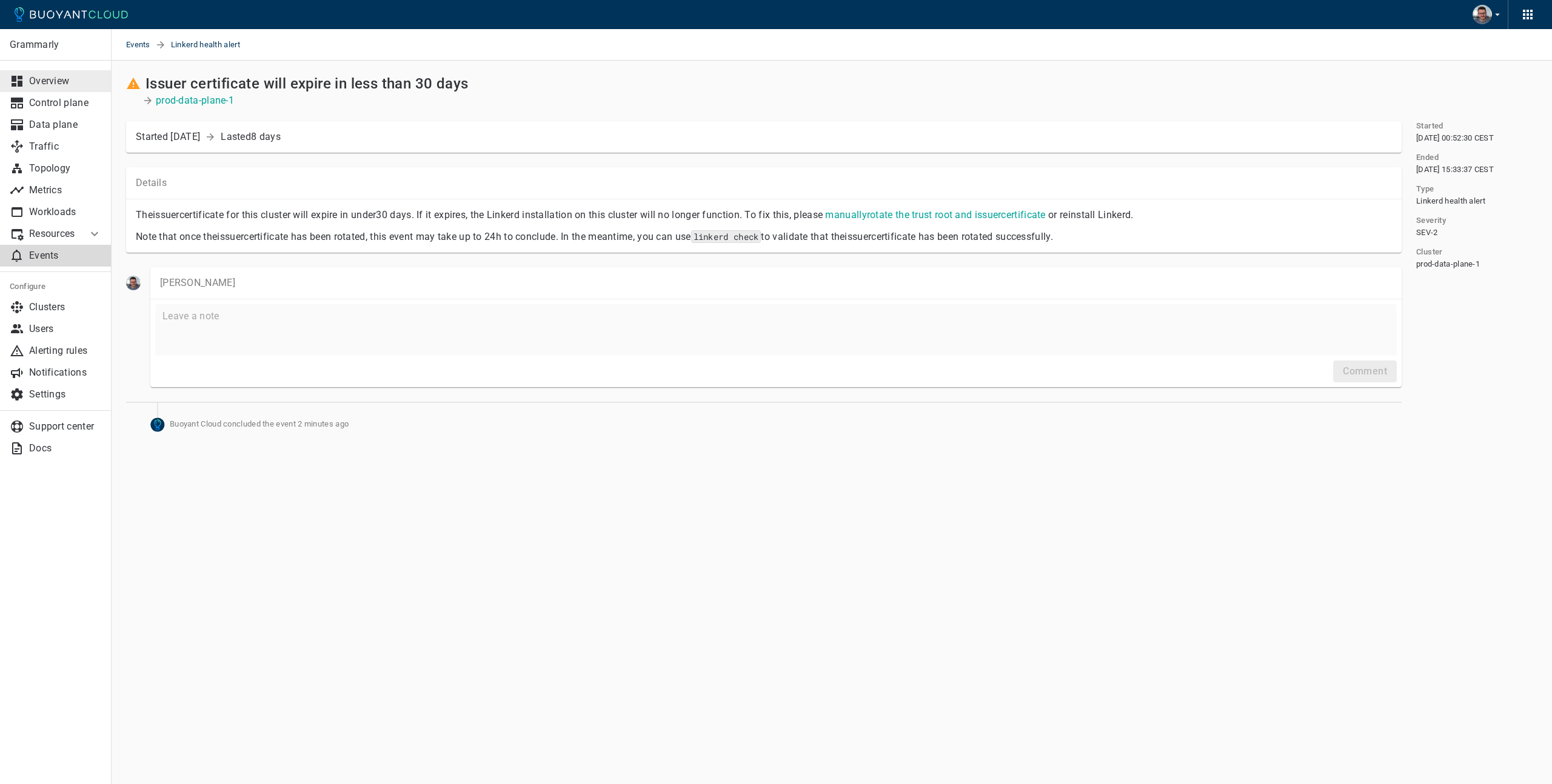
click at [60, 85] on p "Overview" at bounding box center [66, 81] width 73 height 12
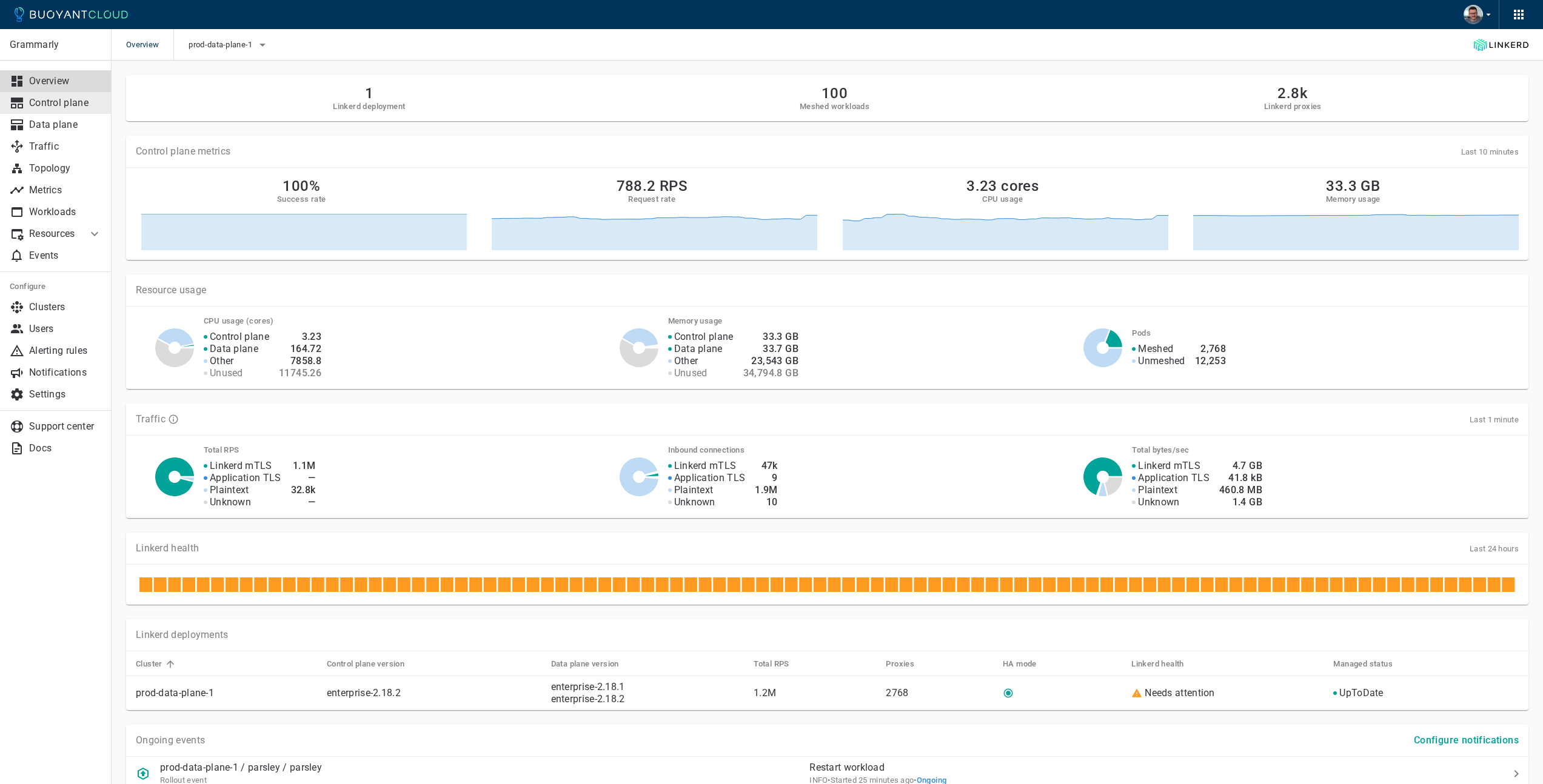
click at [51, 108] on p "Control plane" at bounding box center [66, 103] width 73 height 12
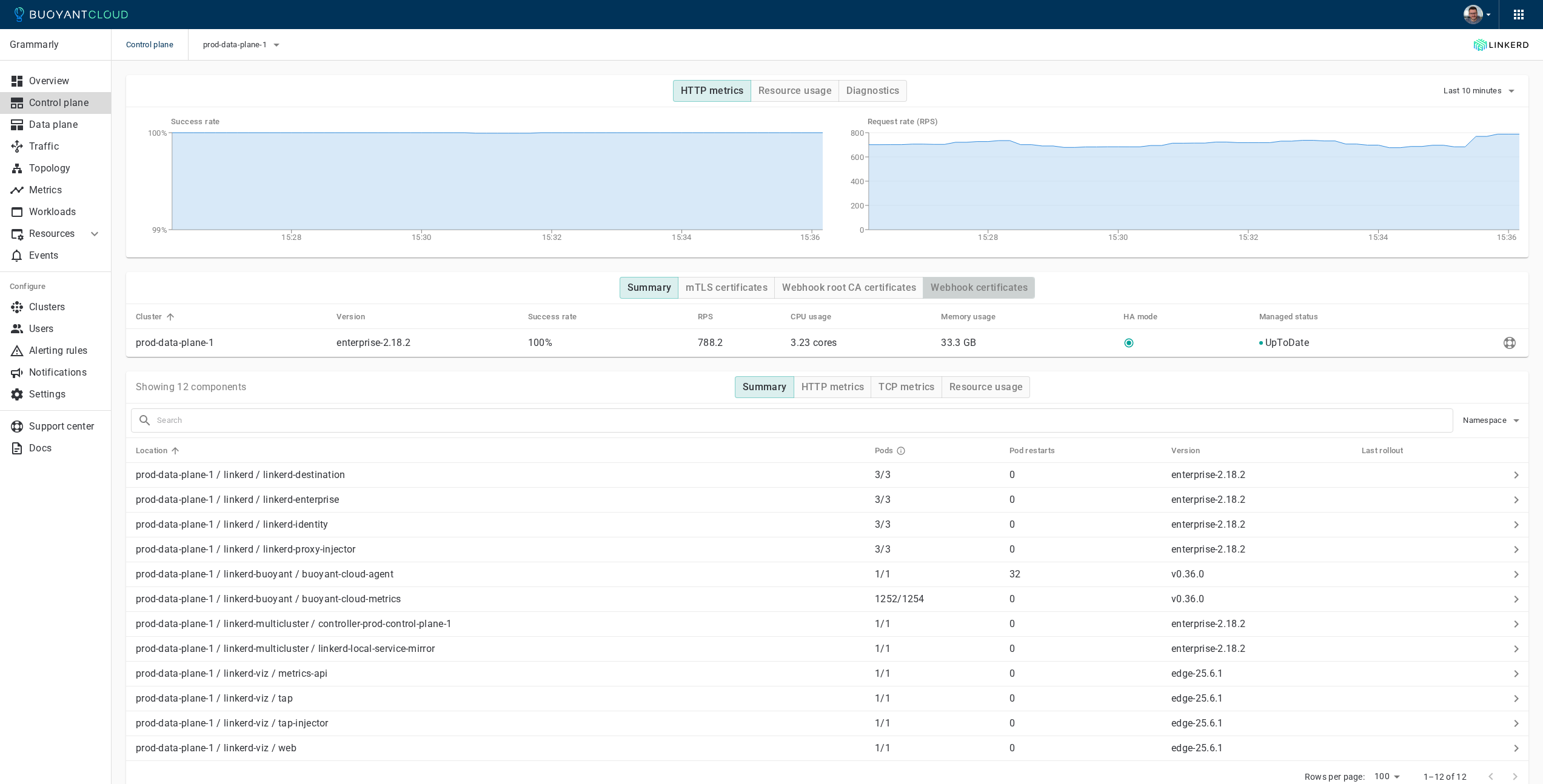
click at [999, 291] on h4 "Webhook certificates" at bounding box center [980, 288] width 97 height 12
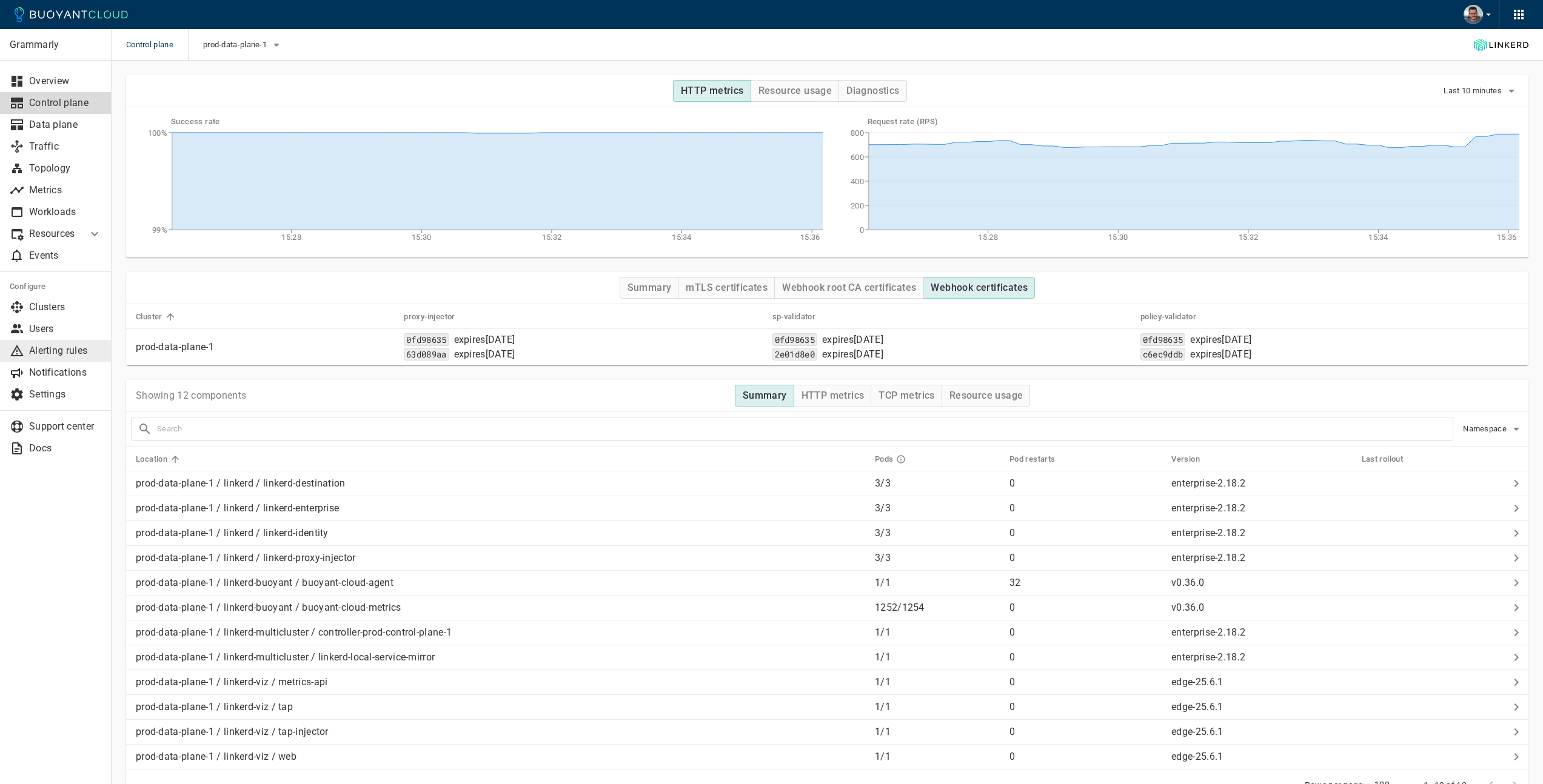
click at [67, 349] on p "Alerting rules" at bounding box center [66, 350] width 73 height 12
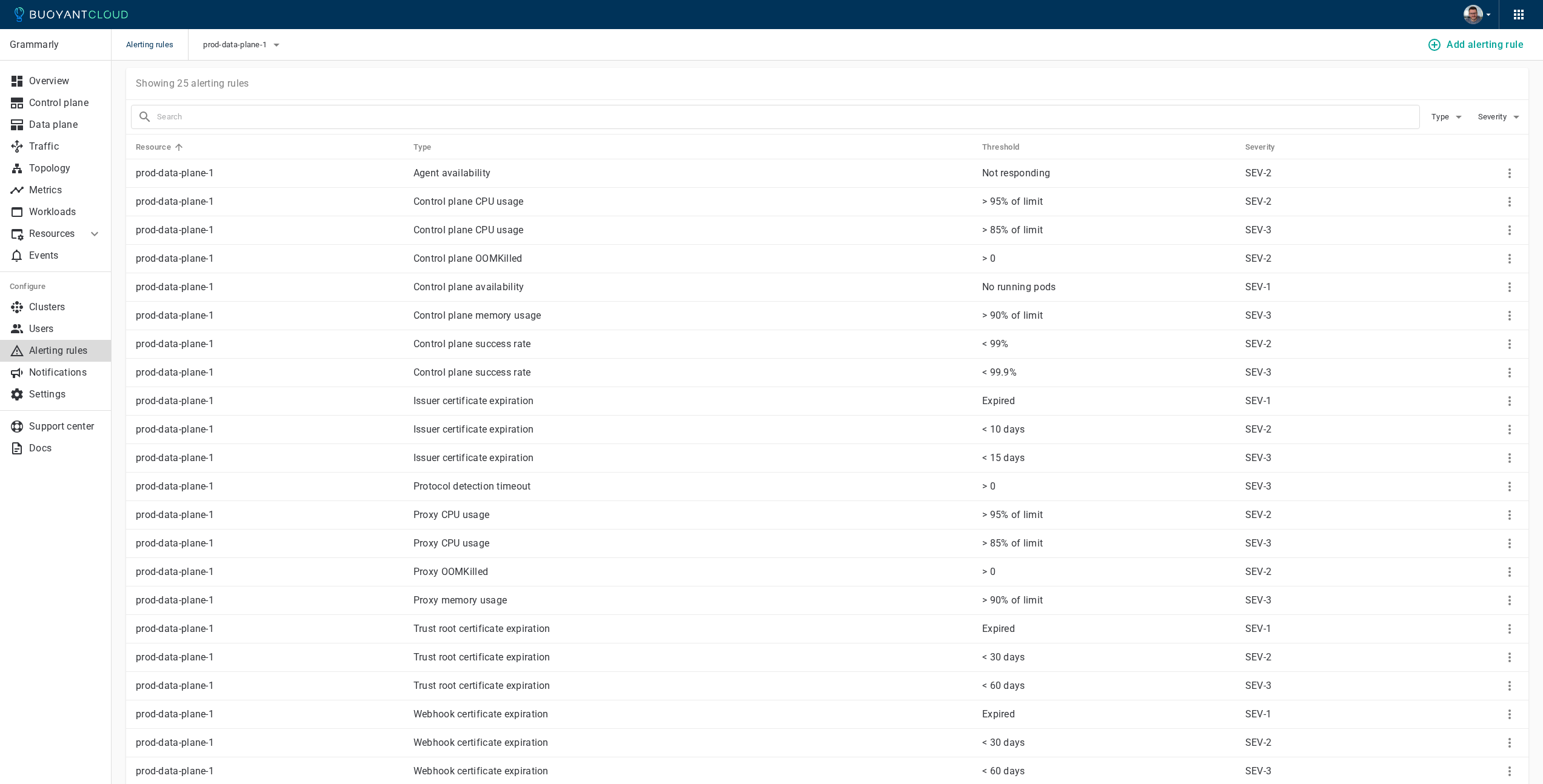
scroll to position [174, 0]
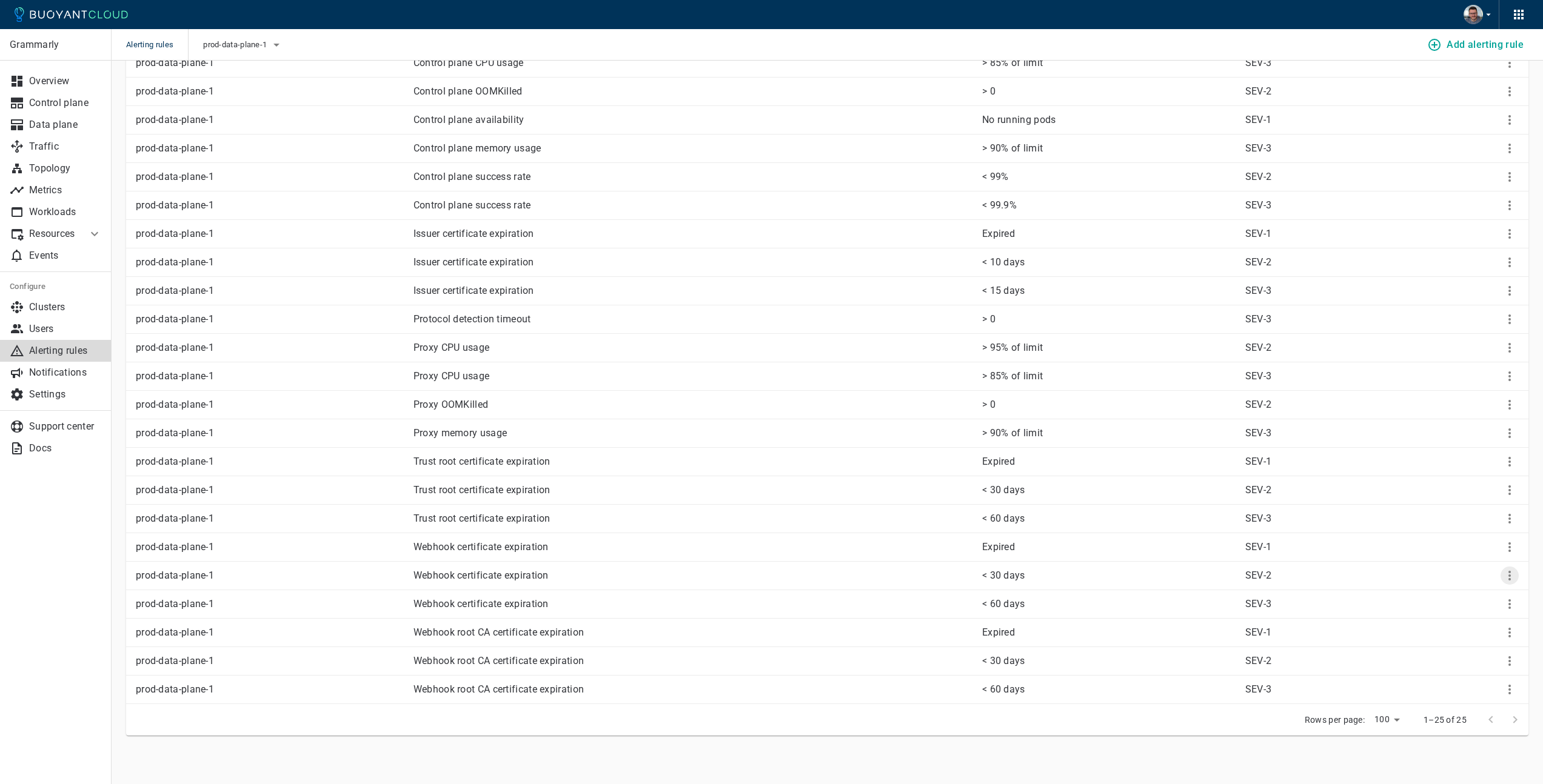
click at [1514, 574] on icon "More" at bounding box center [1510, 575] width 14 height 14
click at [1502, 600] on li "Edit" at bounding box center [1494, 600] width 97 height 22
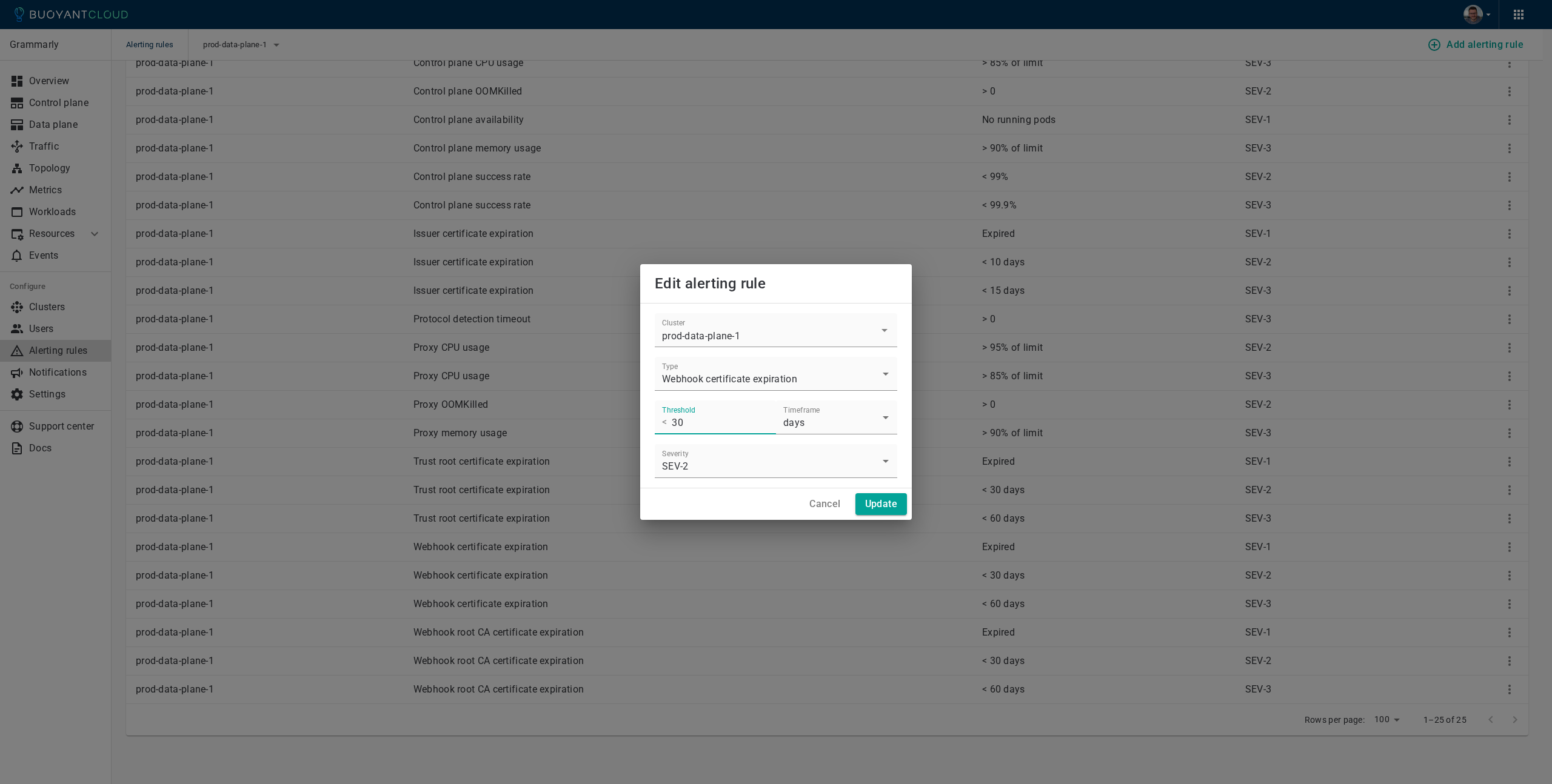
click at [699, 423] on input "30" at bounding box center [724, 418] width 104 height 34
type input "10"
click at [878, 507] on h4 "Update" at bounding box center [881, 504] width 32 height 12
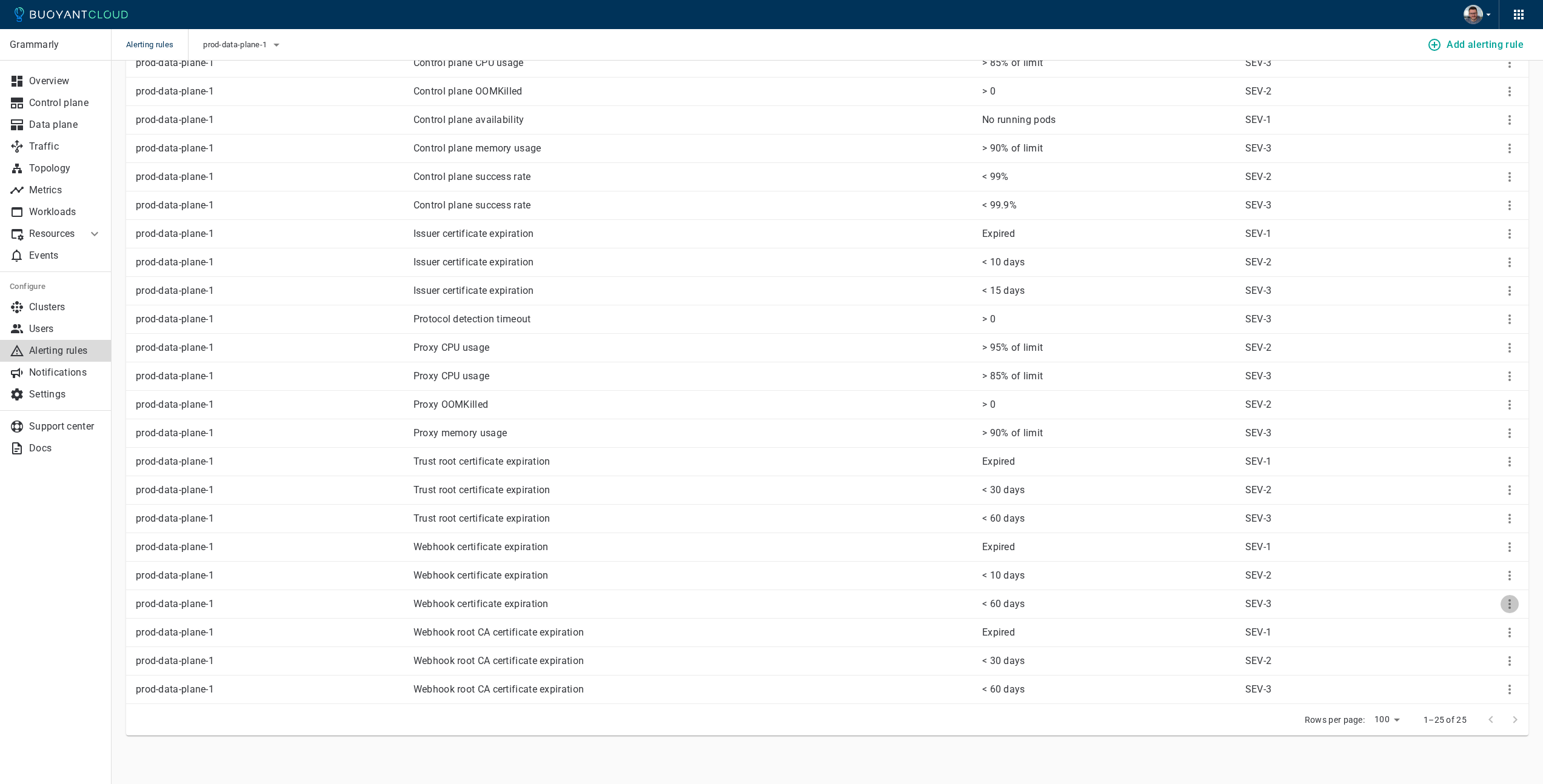
click at [1516, 602] on icon "More" at bounding box center [1510, 604] width 14 height 14
click at [1500, 624] on li "Edit" at bounding box center [1494, 629] width 97 height 22
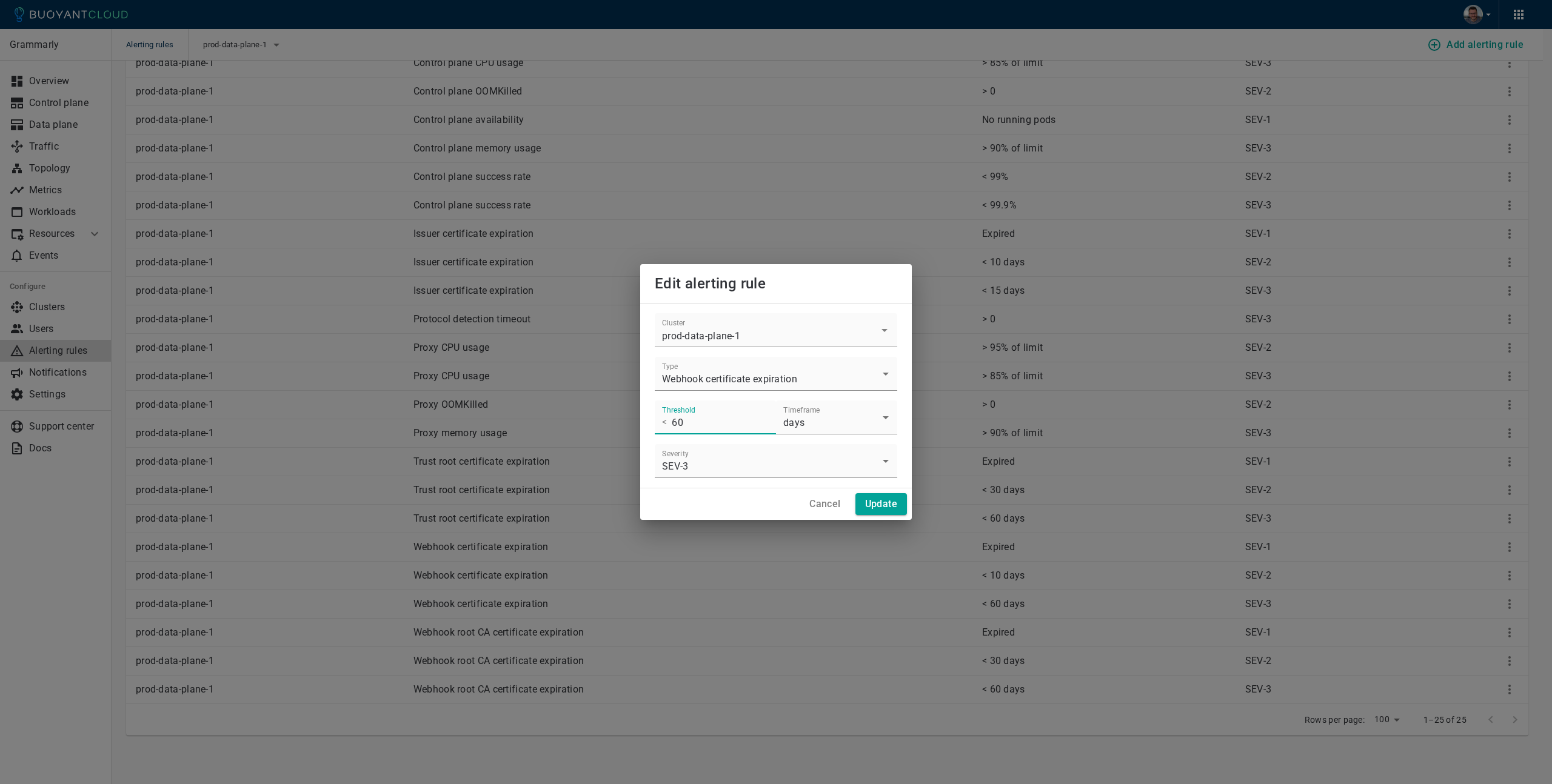
click at [692, 426] on input "60" at bounding box center [724, 418] width 104 height 34
type input "6"
type input "15"
click at [889, 508] on h4 "Update" at bounding box center [881, 504] width 32 height 12
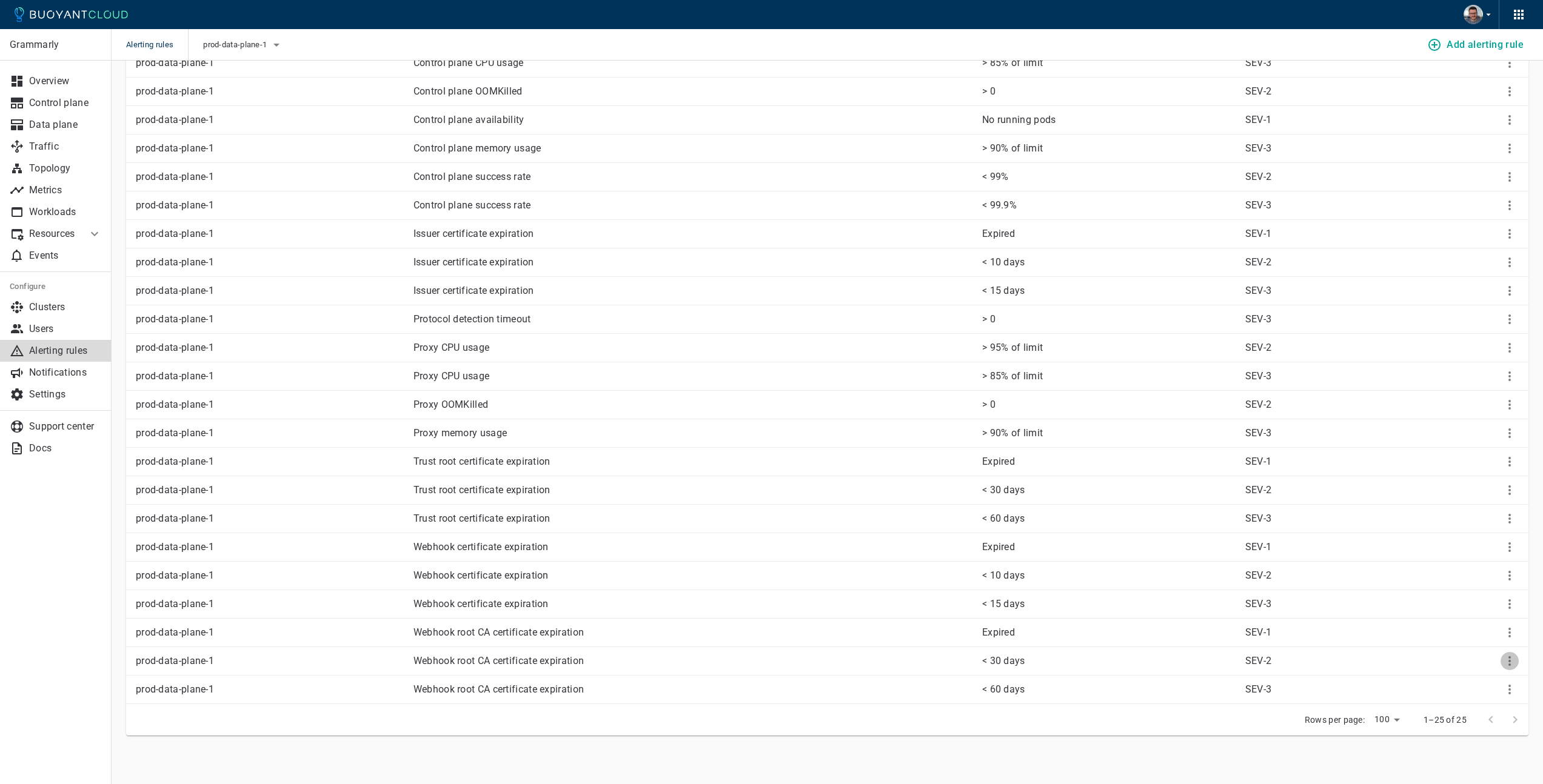
click at [1502, 662] on icon "More" at bounding box center [1510, 661] width 14 height 14
click at [1485, 684] on li "Edit" at bounding box center [1494, 686] width 97 height 22
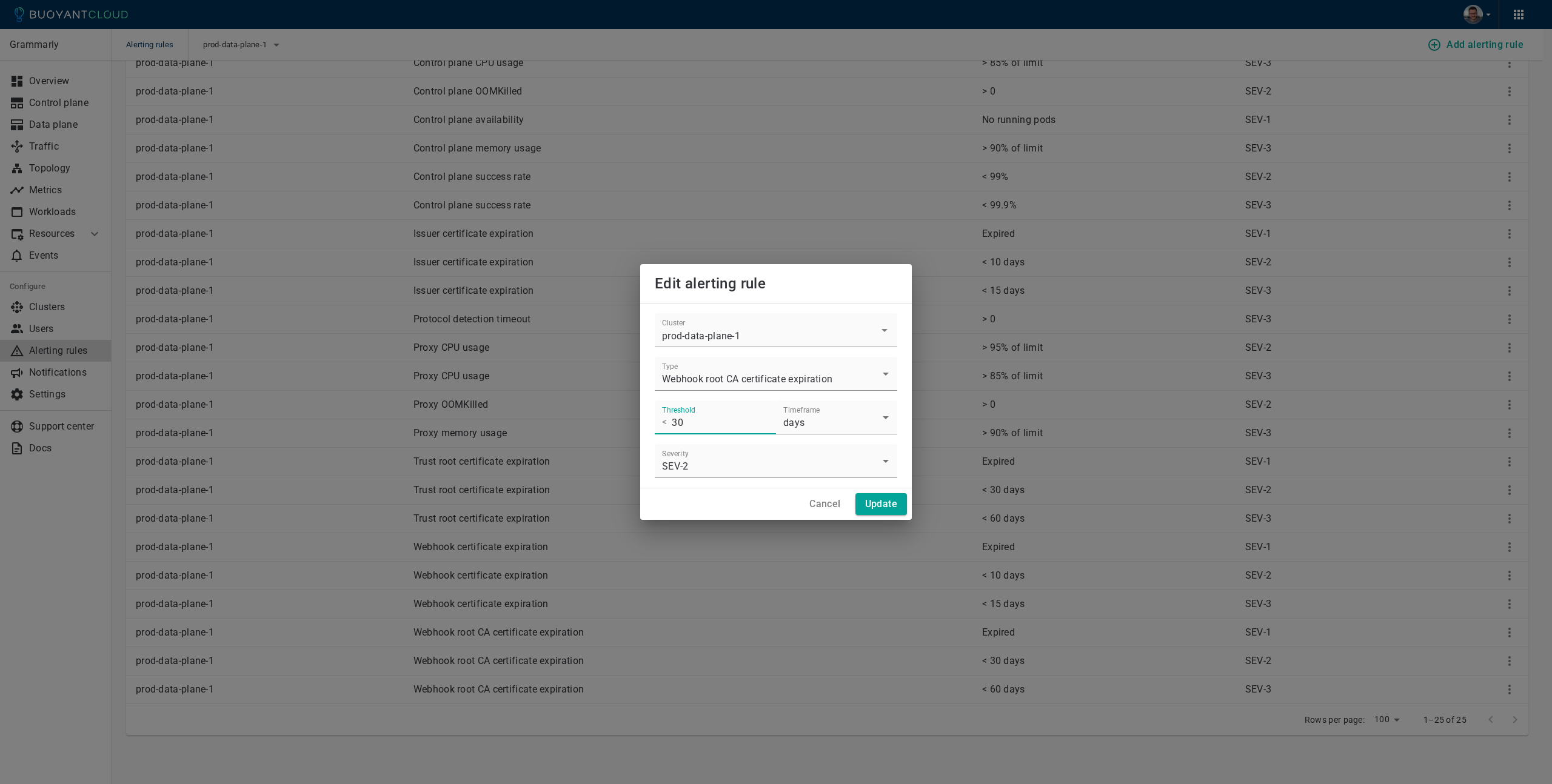
click at [708, 426] on input "30" at bounding box center [724, 418] width 104 height 34
type input "10"
click at [884, 499] on h4 "Update" at bounding box center [881, 504] width 32 height 12
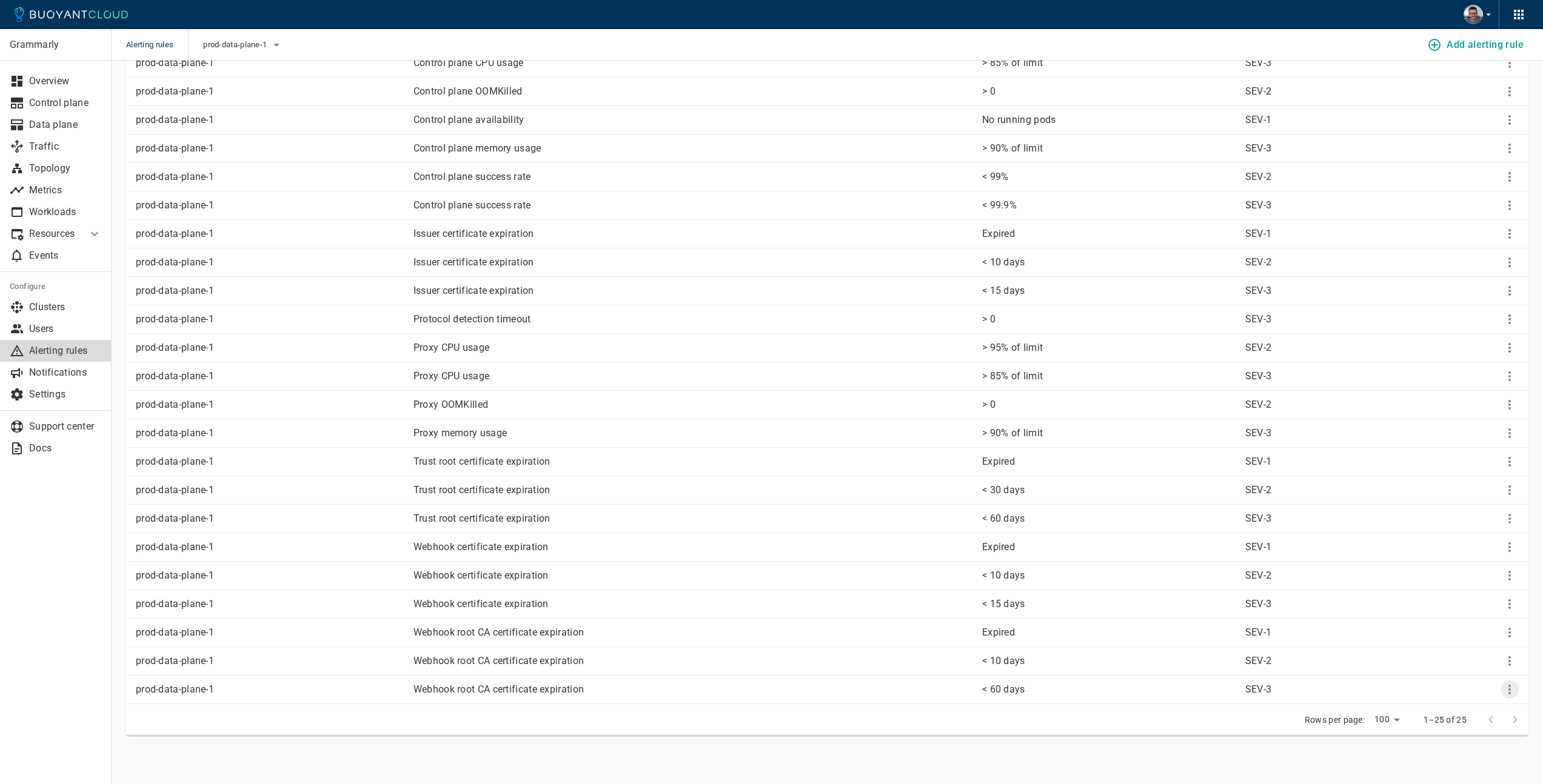
click at [1516, 689] on icon "More" at bounding box center [1510, 689] width 14 height 14
click at [1477, 710] on li "Edit" at bounding box center [1494, 714] width 97 height 22
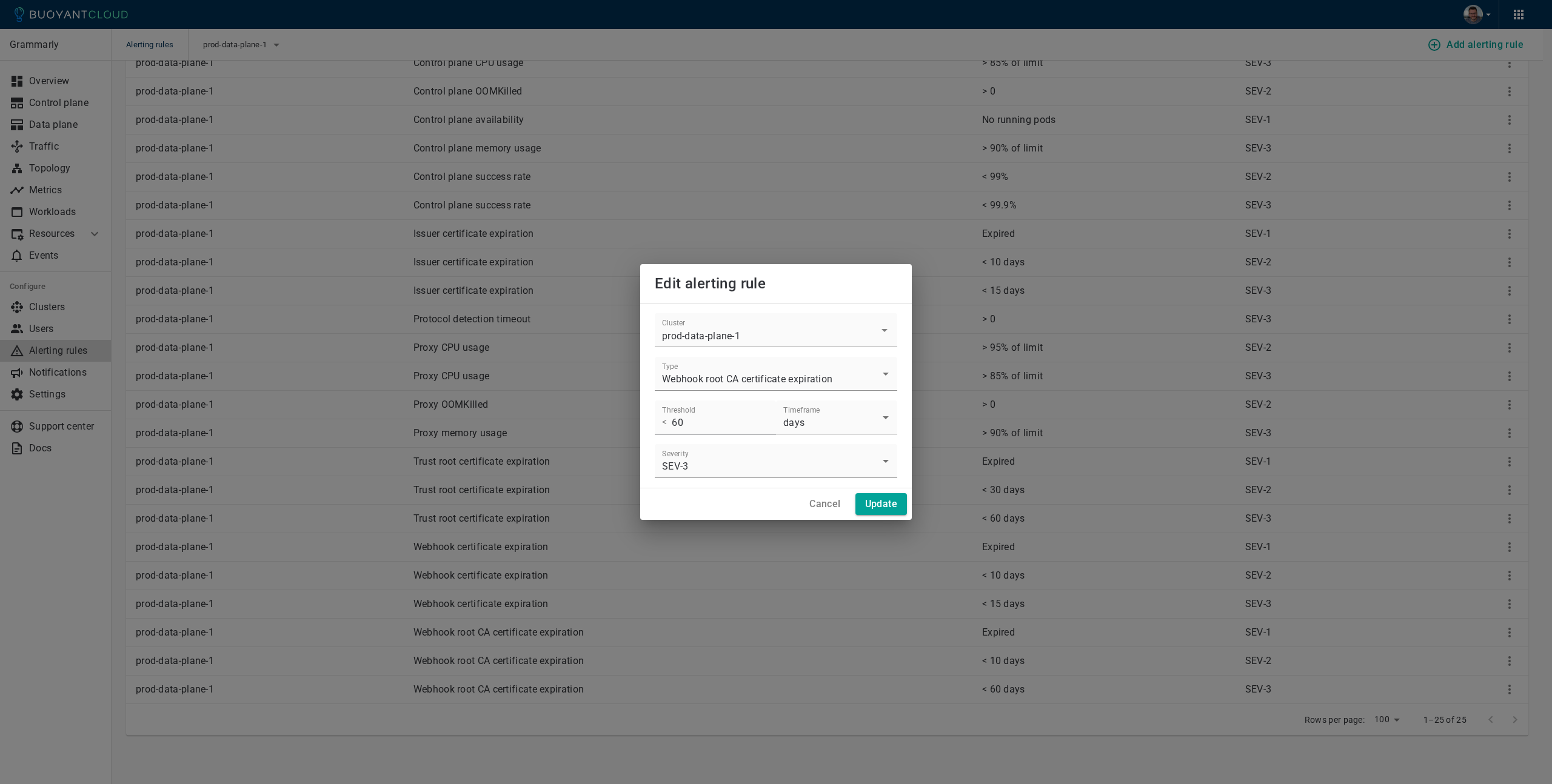
click at [701, 425] on input "60" at bounding box center [724, 418] width 104 height 34
type input "6"
type input "15"
click at [870, 506] on h4 "Update" at bounding box center [881, 504] width 32 height 12
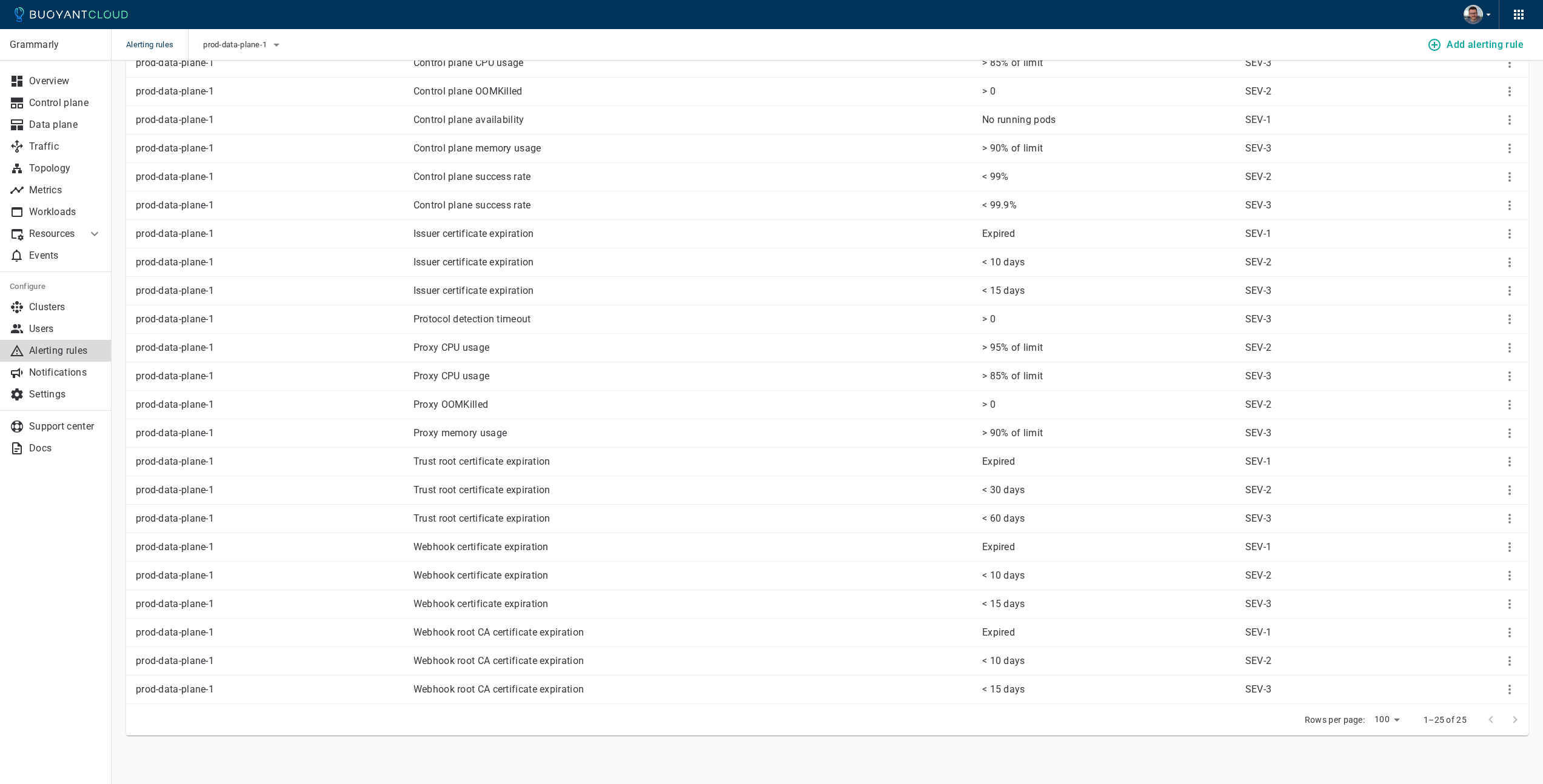
scroll to position [0, 0]
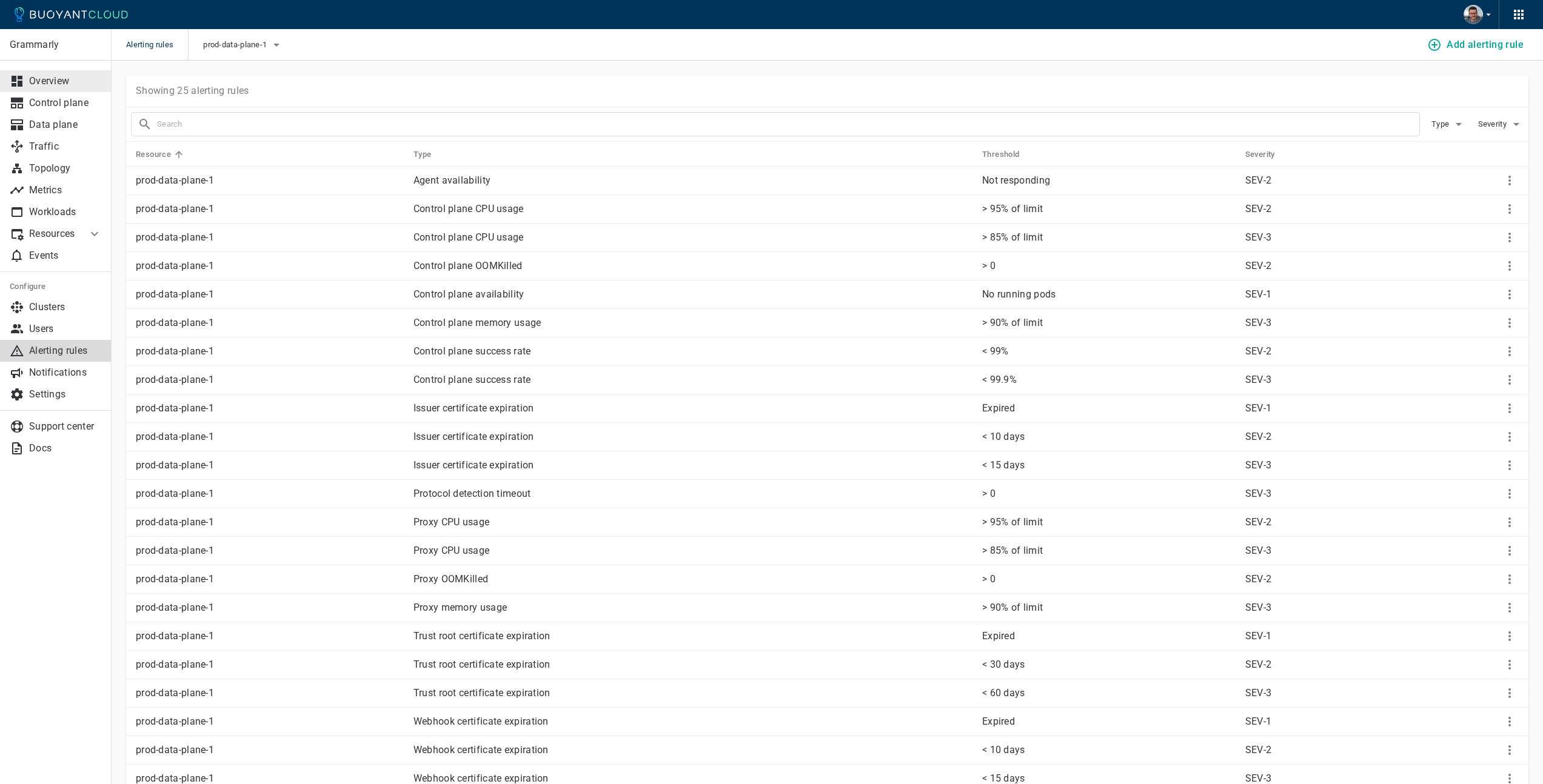
click at [53, 88] on link "Overview" at bounding box center [56, 81] width 112 height 22
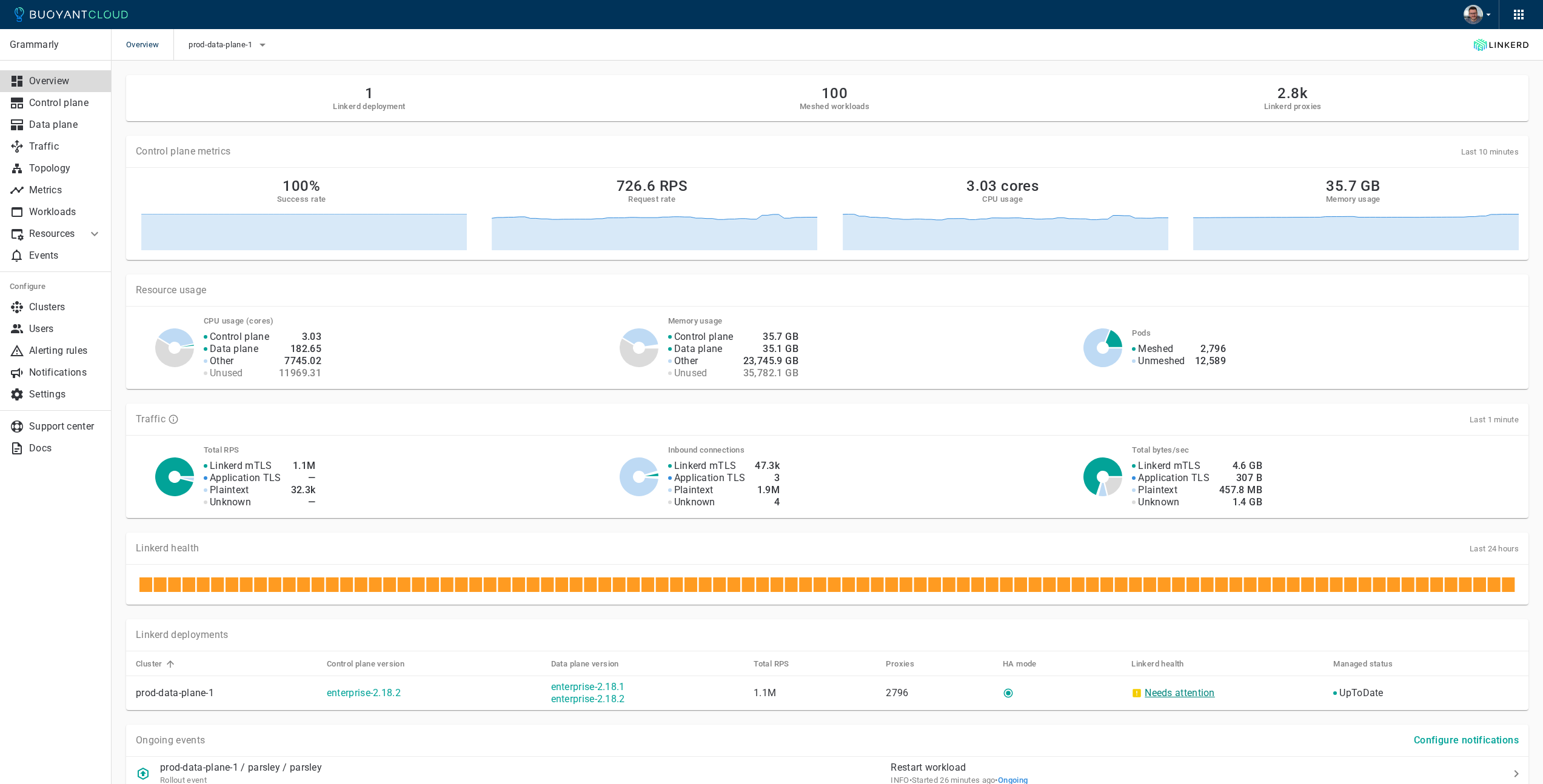
click at [1183, 694] on link "Needs attention" at bounding box center [1180, 693] width 71 height 11
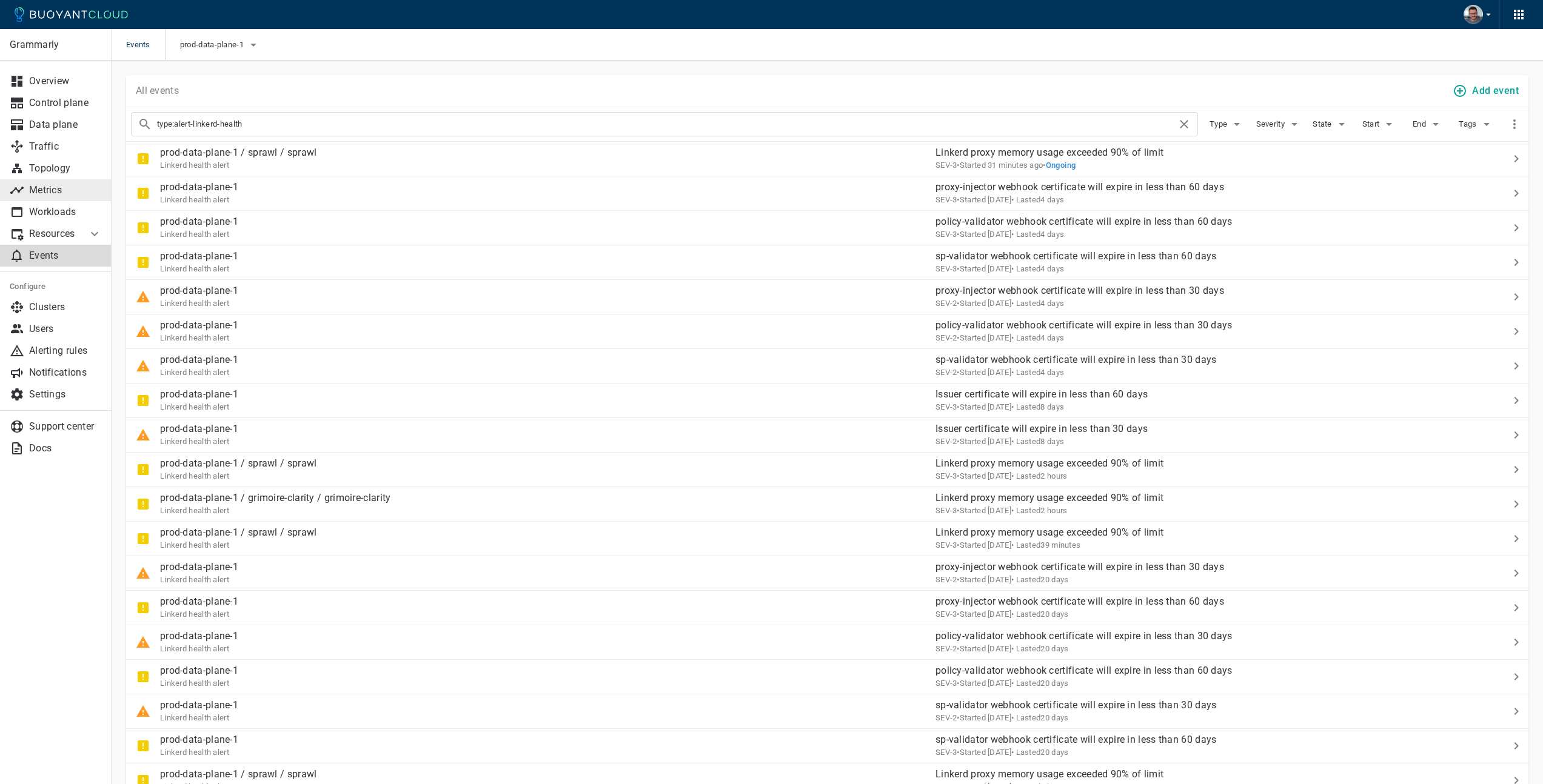
click at [60, 187] on p "Metrics" at bounding box center [66, 190] width 73 height 12
